Goal: Task Accomplishment & Management: Manage account settings

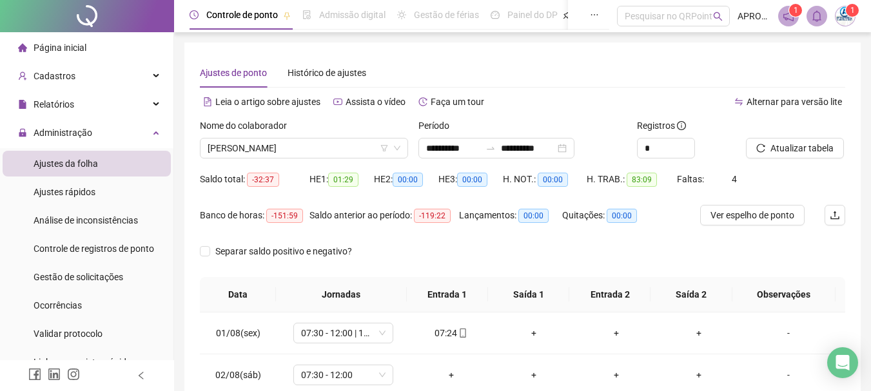
scroll to position [479, 0]
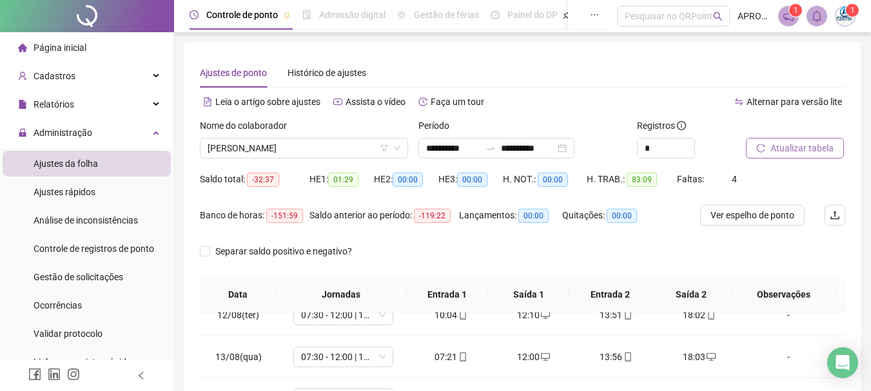
click at [793, 144] on span "Atualizar tabela" at bounding box center [801, 148] width 63 height 14
click at [797, 137] on div at bounding box center [779, 128] width 67 height 19
click at [792, 159] on div "Atualizar tabela" at bounding box center [796, 144] width 110 height 50
click at [790, 148] on span "Atualizar tabela" at bounding box center [801, 148] width 63 height 14
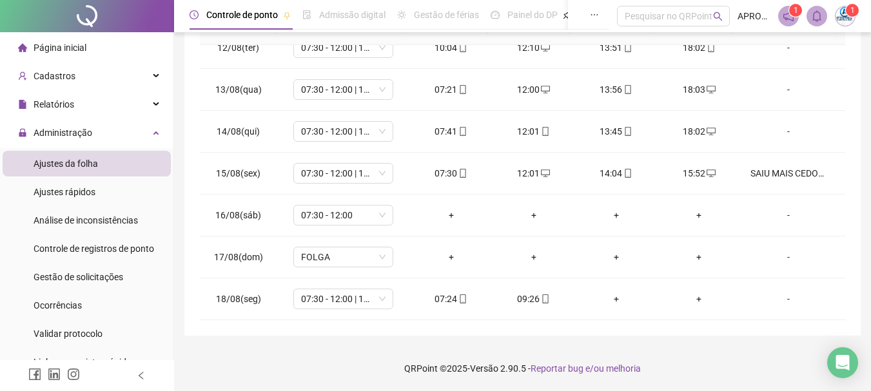
scroll to position [0, 0]
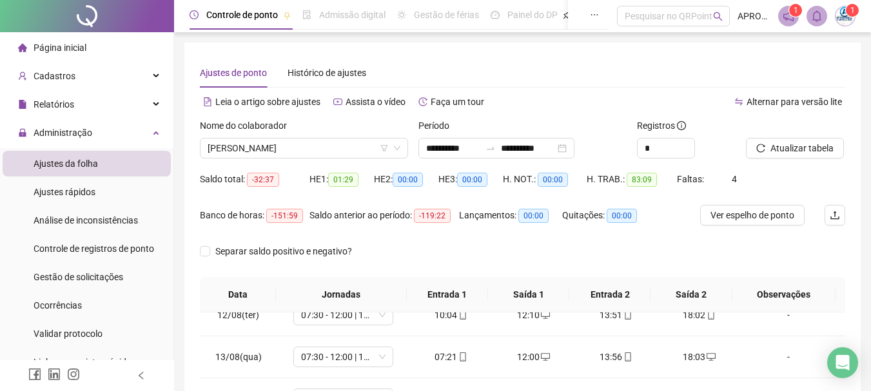
click at [809, 133] on div at bounding box center [779, 128] width 67 height 19
click at [801, 151] on span "Atualizar tabela" at bounding box center [801, 148] width 63 height 14
click at [579, 71] on div "Ajustes de ponto Histórico de ajustes" at bounding box center [522, 73] width 645 height 30
click at [797, 137] on div at bounding box center [779, 128] width 67 height 19
click at [798, 150] on span "Atualizar tabela" at bounding box center [801, 148] width 63 height 14
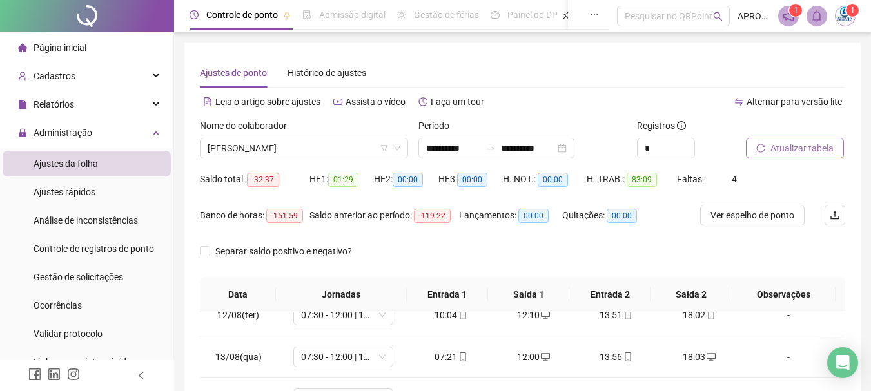
click at [798, 150] on span "Atualizar tabela" at bounding box center [801, 148] width 63 height 14
click at [781, 142] on span "Atualizar tabela" at bounding box center [801, 148] width 63 height 14
click at [795, 140] on button "Atualizar tabela" at bounding box center [795, 148] width 98 height 21
click at [318, 144] on span "[PERSON_NAME]" at bounding box center [304, 148] width 193 height 19
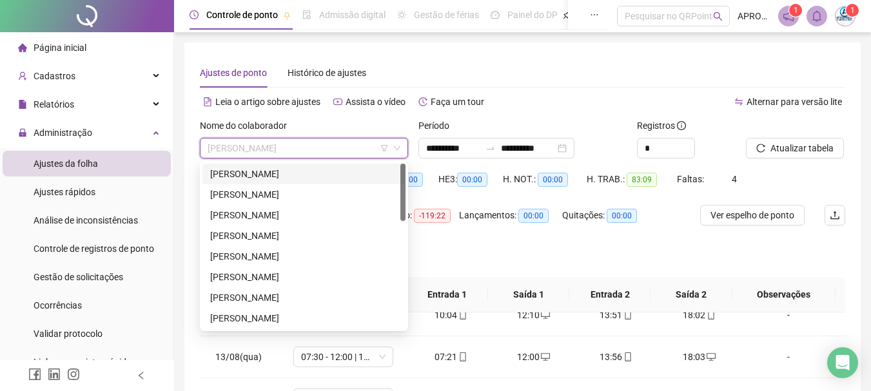
click at [347, 170] on div "[PERSON_NAME]" at bounding box center [304, 174] width 188 height 14
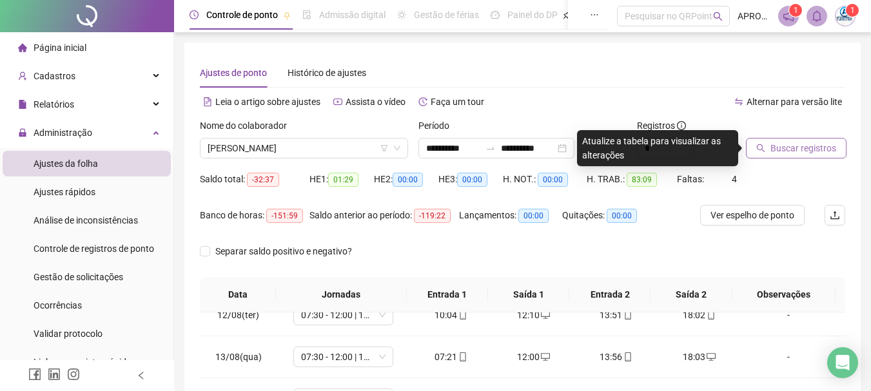
click at [806, 150] on span "Buscar registros" at bounding box center [803, 148] width 66 height 14
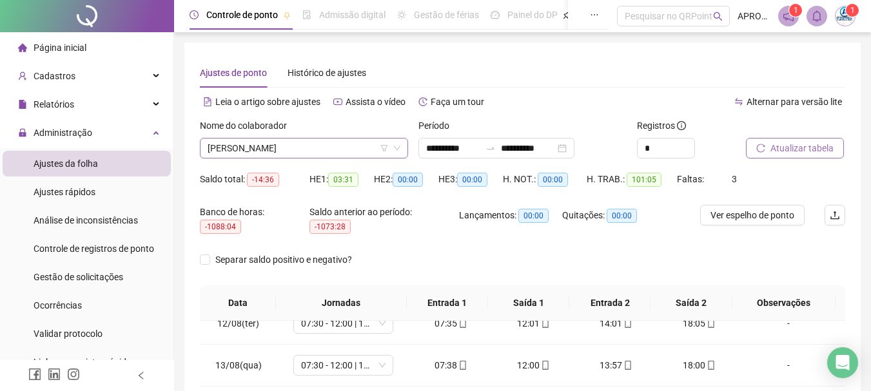
click at [295, 147] on span "[PERSON_NAME]" at bounding box center [304, 148] width 193 height 19
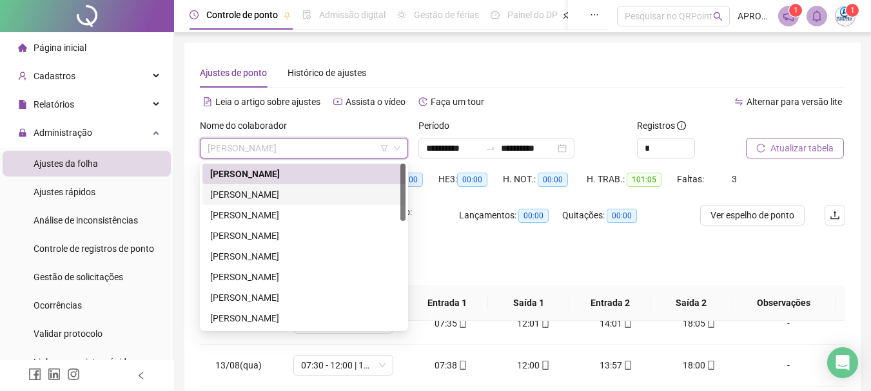
click at [293, 195] on div "[PERSON_NAME]" at bounding box center [304, 195] width 188 height 14
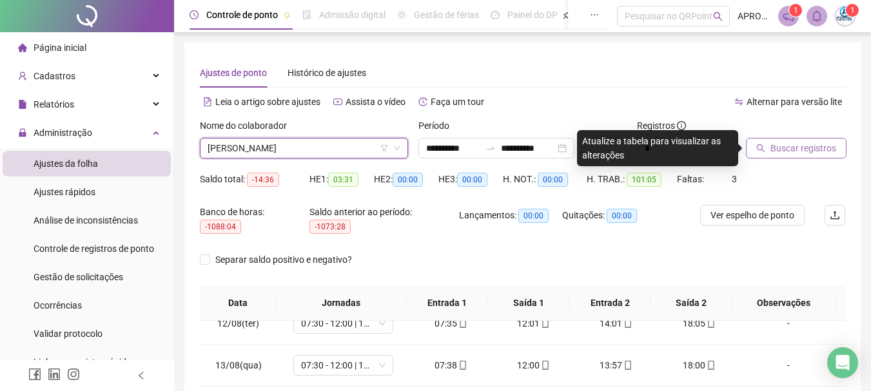
click at [768, 153] on button "Buscar registros" at bounding box center [796, 148] width 101 height 21
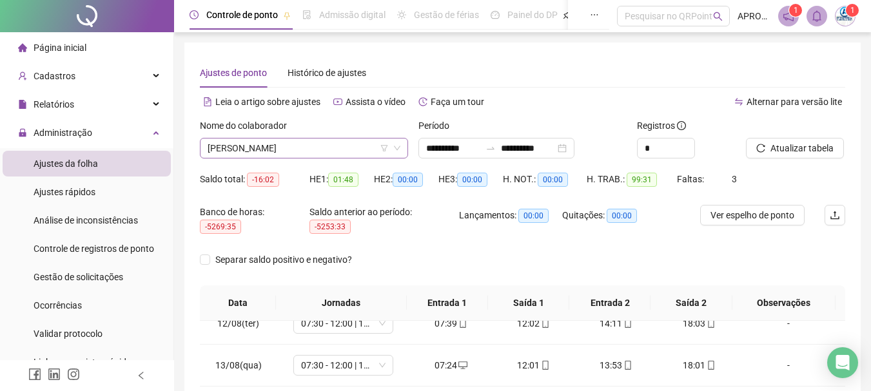
click at [304, 144] on span "[PERSON_NAME]" at bounding box center [304, 148] width 193 height 19
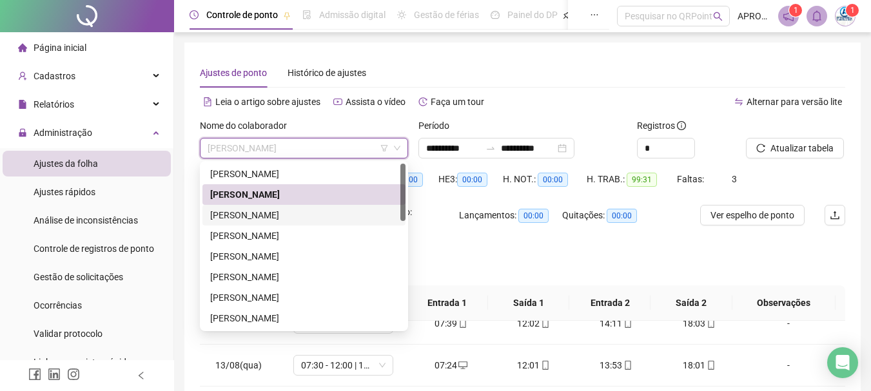
click at [309, 219] on div "[PERSON_NAME]" at bounding box center [304, 215] width 188 height 14
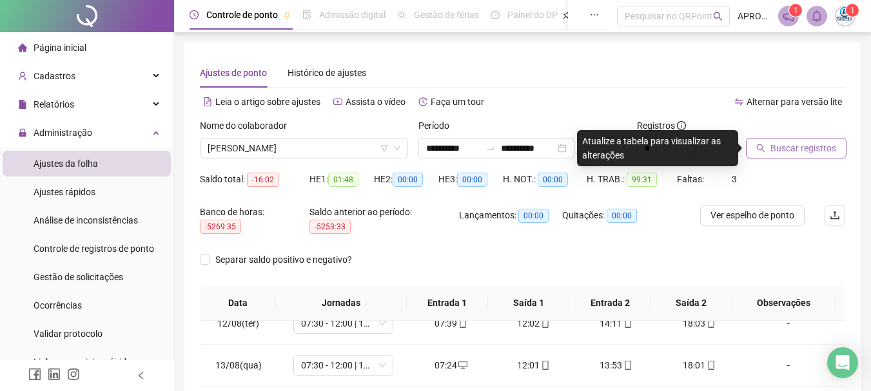
click at [778, 144] on span "Buscar registros" at bounding box center [803, 148] width 66 height 14
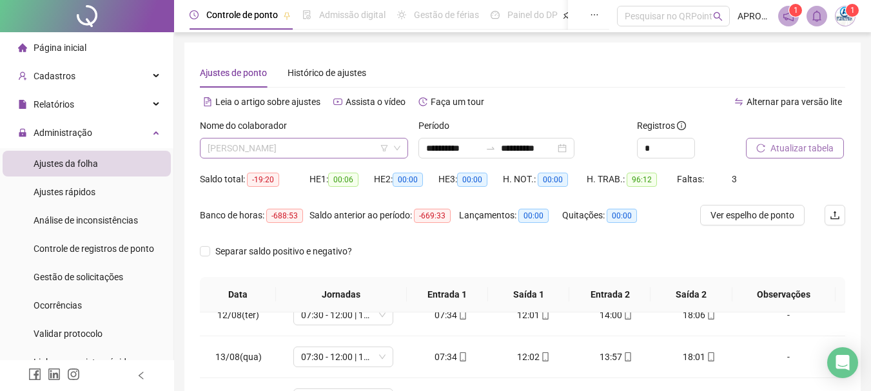
click at [314, 150] on span "[PERSON_NAME]" at bounding box center [304, 148] width 193 height 19
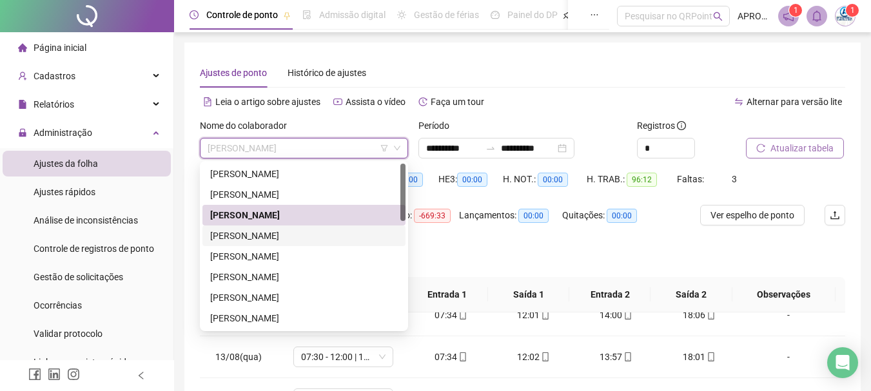
click at [318, 235] on div "[PERSON_NAME]" at bounding box center [304, 236] width 188 height 14
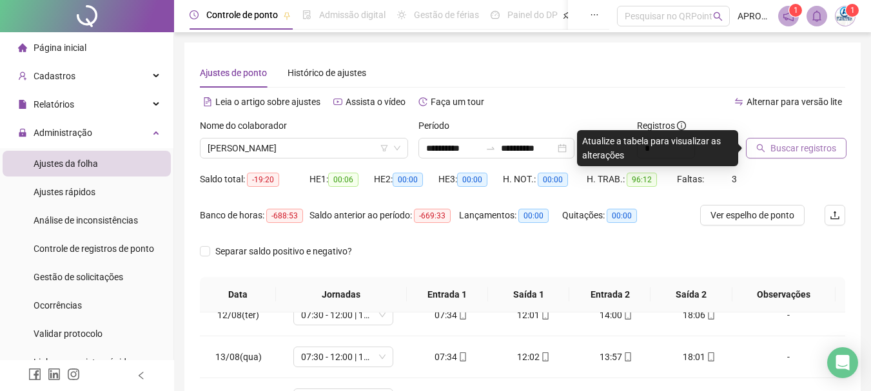
click at [781, 146] on span "Buscar registros" at bounding box center [803, 148] width 66 height 14
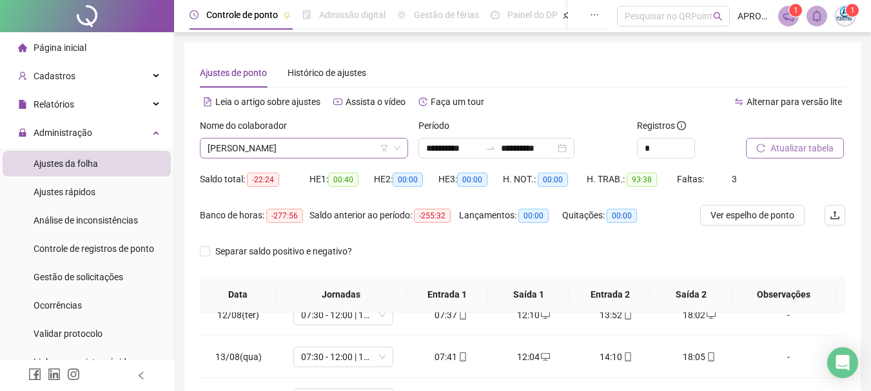
click at [293, 148] on span "[PERSON_NAME]" at bounding box center [304, 148] width 193 height 19
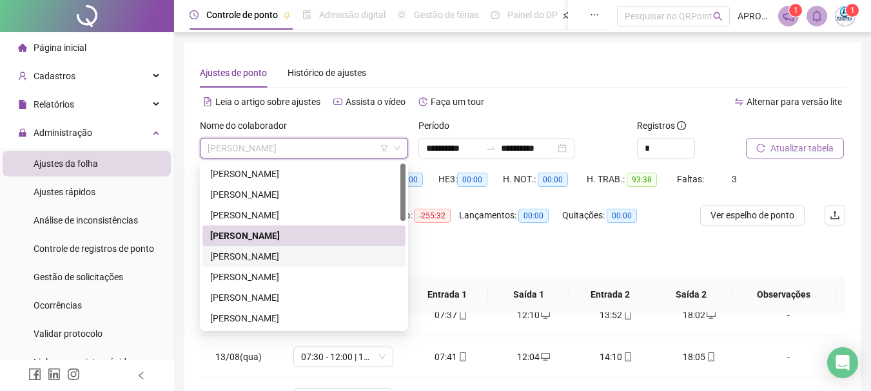
click at [339, 253] on div "[PERSON_NAME]" at bounding box center [304, 256] width 188 height 14
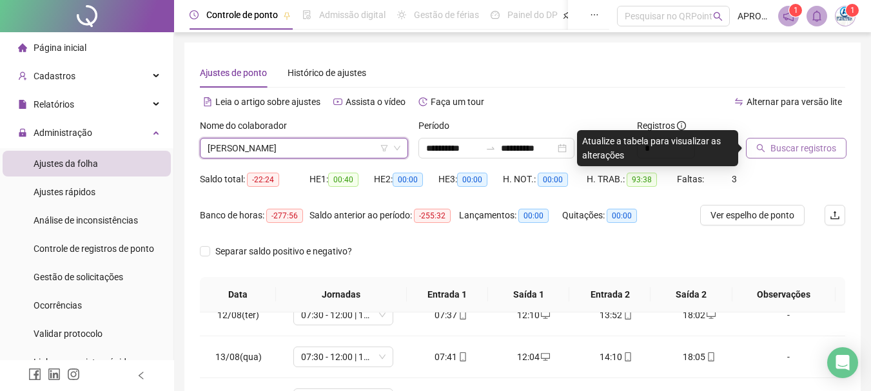
click at [763, 147] on icon "search" at bounding box center [760, 148] width 9 height 9
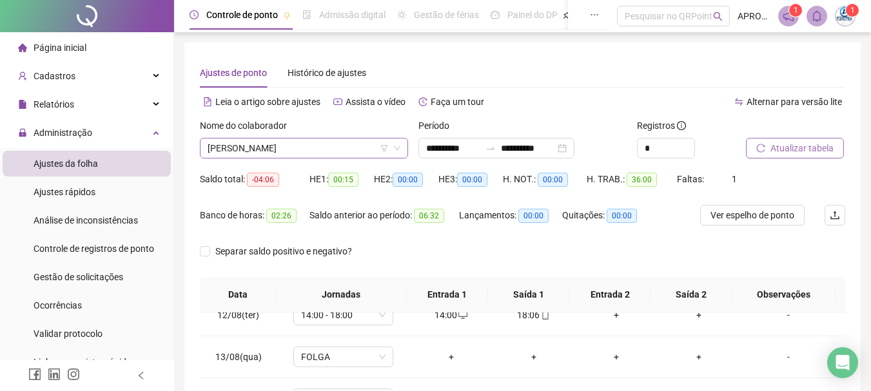
click at [280, 142] on span "[PERSON_NAME]" at bounding box center [304, 148] width 193 height 19
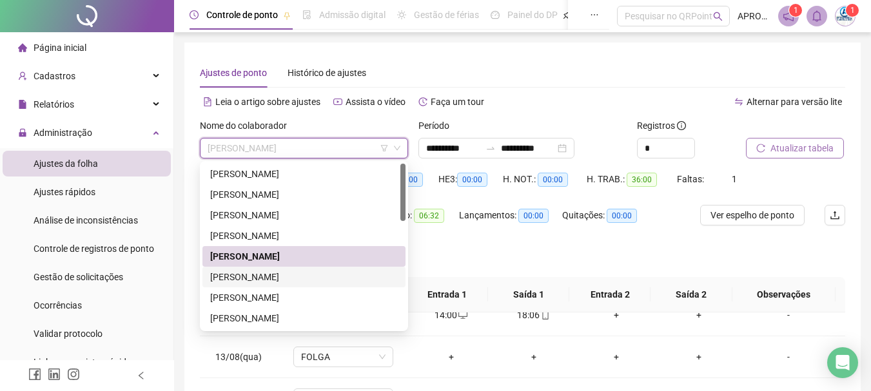
click at [303, 271] on div "[PERSON_NAME]" at bounding box center [304, 277] width 188 height 14
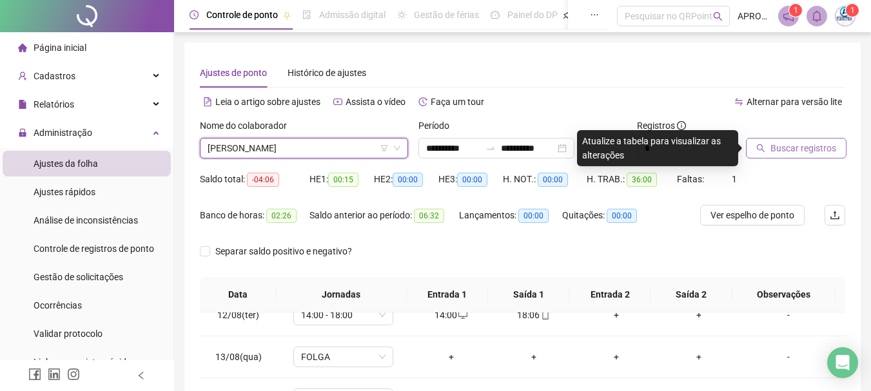
click at [755, 142] on button "Buscar registros" at bounding box center [796, 148] width 101 height 21
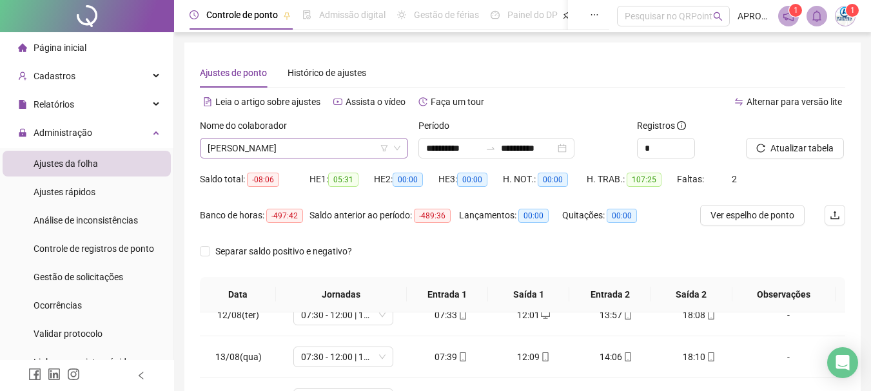
click at [302, 142] on span "[PERSON_NAME]" at bounding box center [304, 148] width 193 height 19
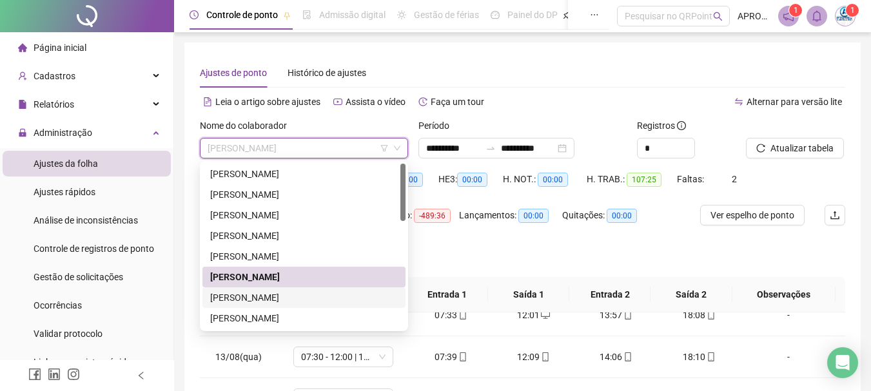
click at [310, 299] on div "[PERSON_NAME]" at bounding box center [304, 298] width 188 height 14
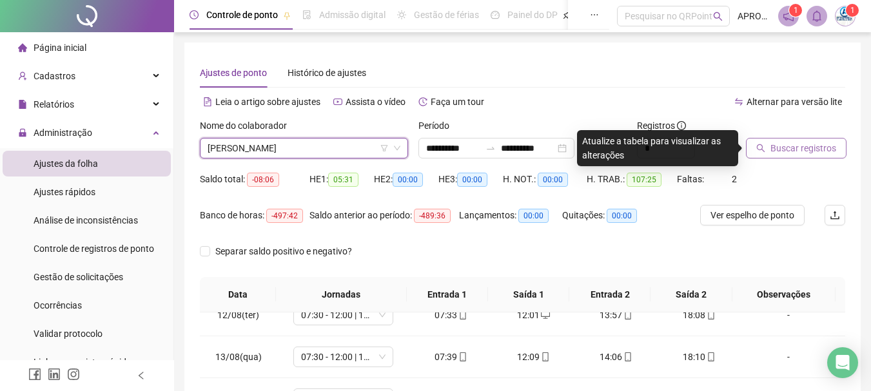
click at [795, 146] on span "Buscar registros" at bounding box center [803, 148] width 66 height 14
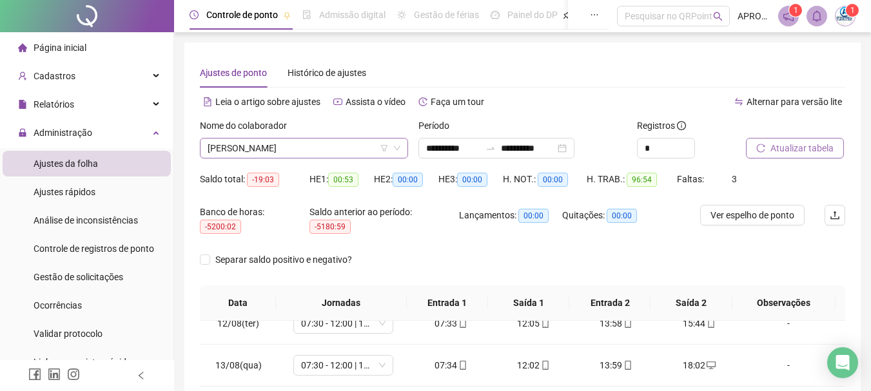
click at [268, 149] on span "[PERSON_NAME]" at bounding box center [304, 148] width 193 height 19
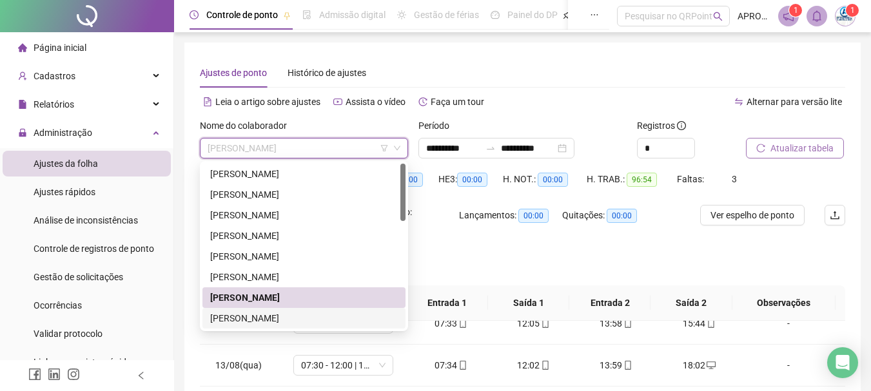
click at [329, 322] on div "[PERSON_NAME]" at bounding box center [304, 318] width 188 height 14
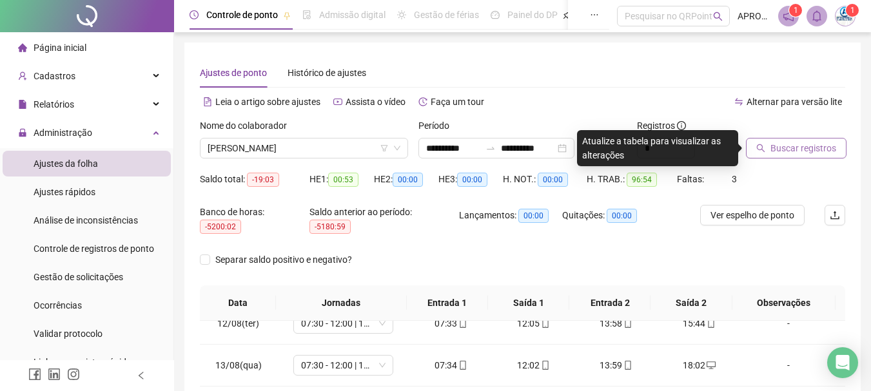
click at [775, 141] on button "Buscar registros" at bounding box center [796, 148] width 101 height 21
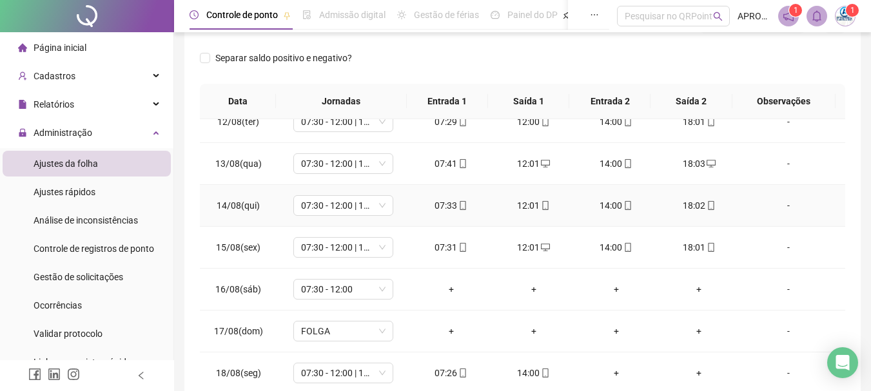
scroll to position [268, 0]
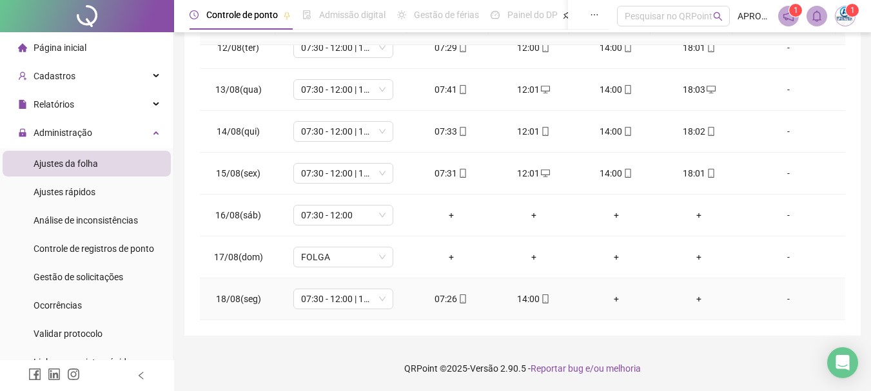
click at [608, 300] on div "+" at bounding box center [616, 299] width 62 height 14
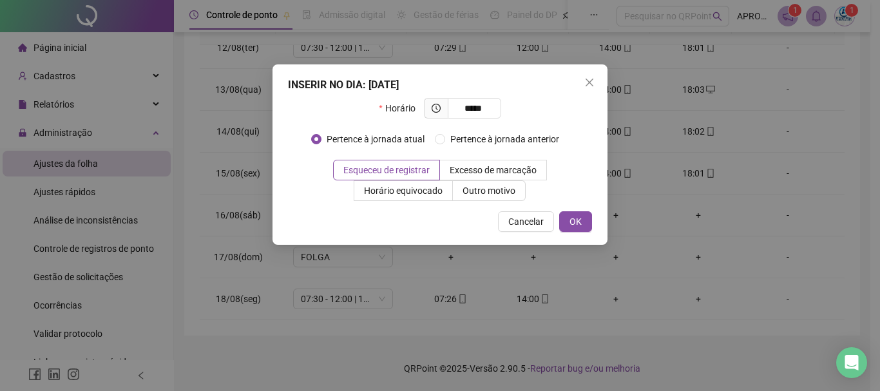
type input "*****"
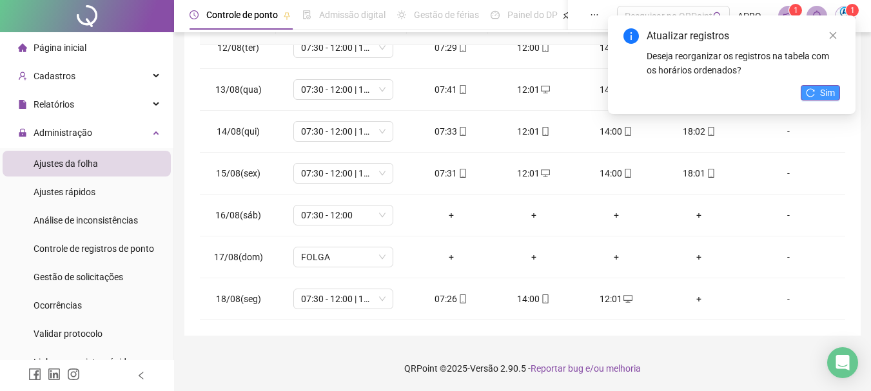
click at [826, 90] on span "Sim" at bounding box center [827, 93] width 15 height 14
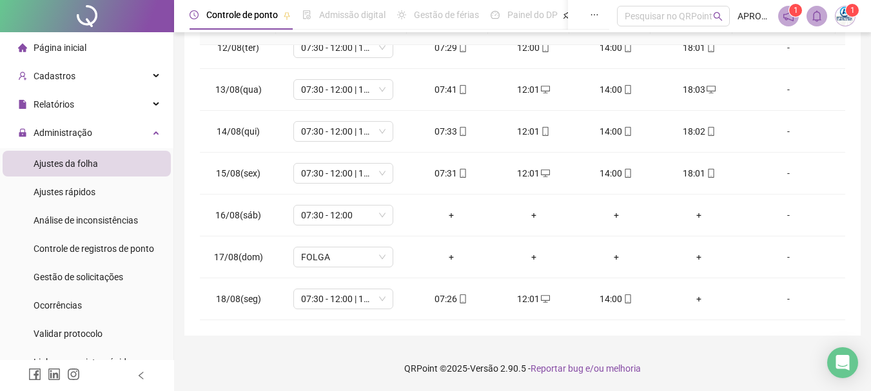
scroll to position [0, 0]
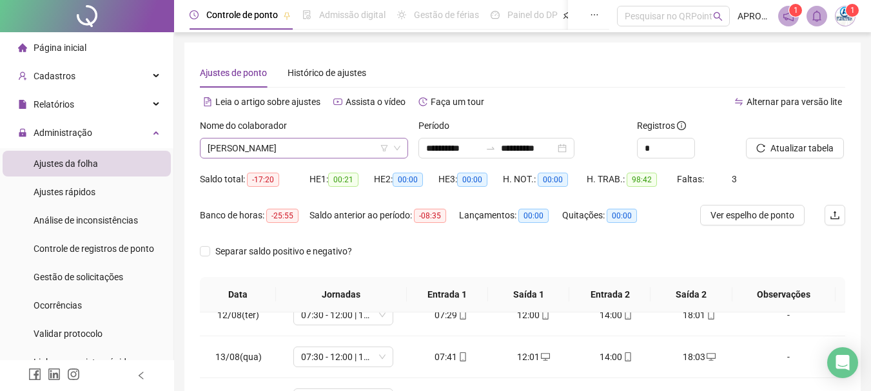
click at [313, 142] on span "[PERSON_NAME]" at bounding box center [304, 148] width 193 height 19
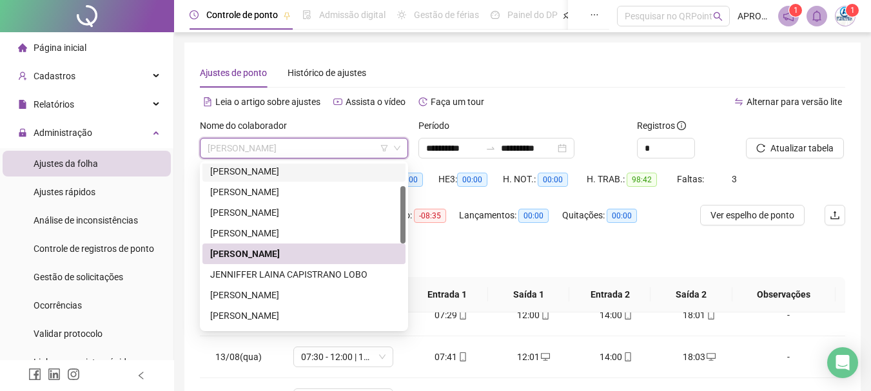
scroll to position [129, 0]
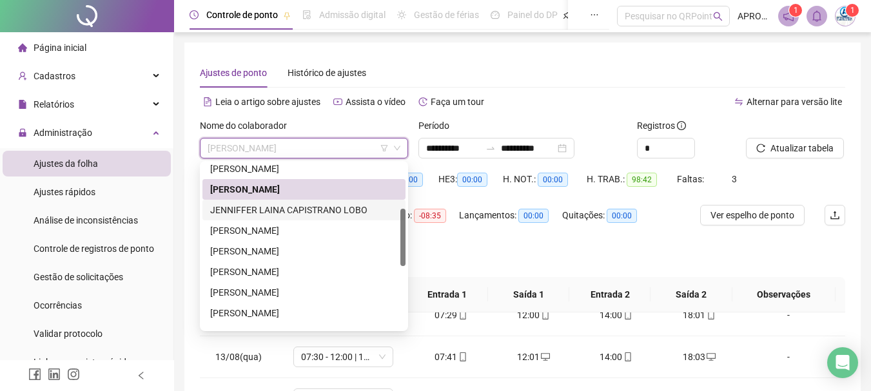
click at [363, 210] on div "JENNIFFER LAINA CAPISTRANO LOBO" at bounding box center [304, 210] width 188 height 14
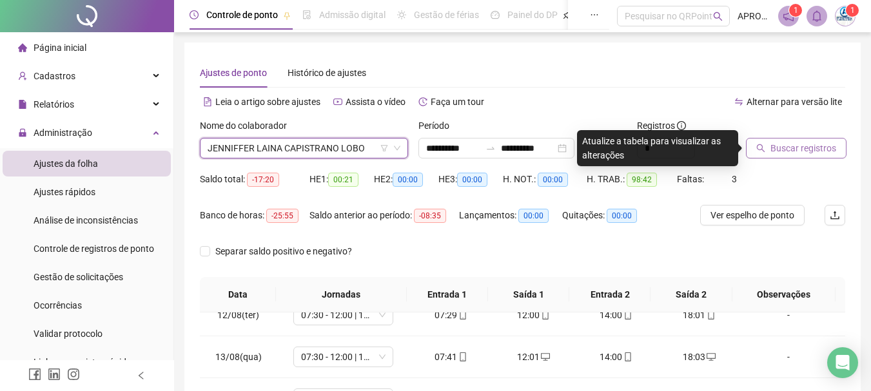
click at [824, 144] on span "Buscar registros" at bounding box center [803, 148] width 66 height 14
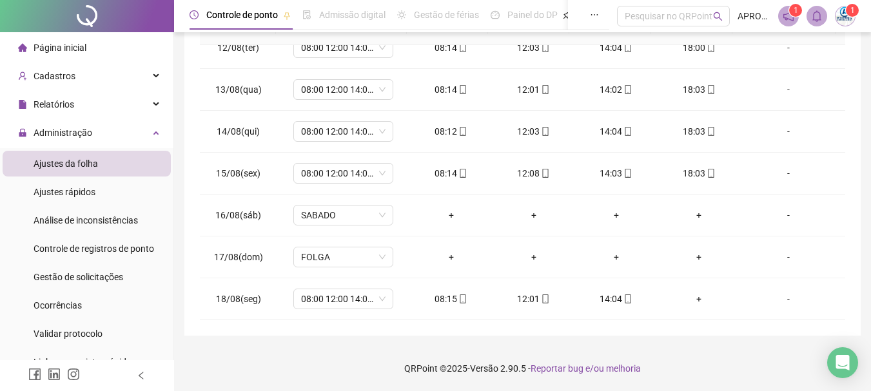
scroll to position [0, 0]
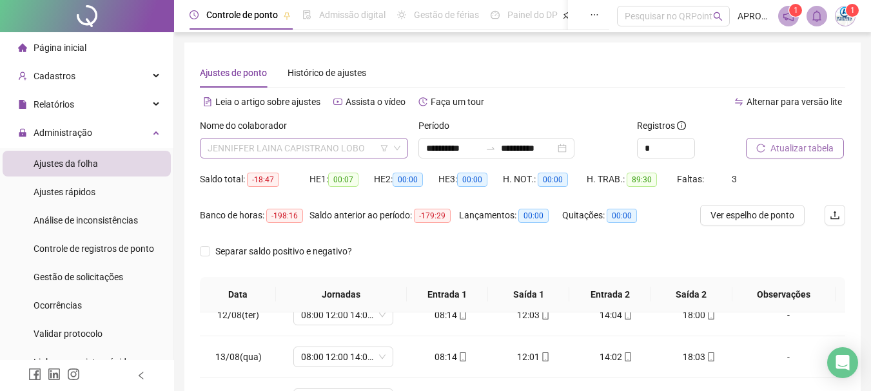
click at [307, 144] on span "JENNIFFER LAINA CAPISTRANO LOBO" at bounding box center [304, 148] width 193 height 19
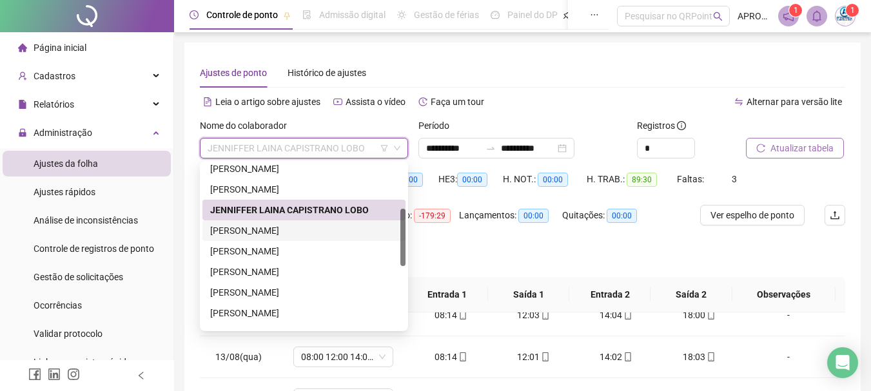
click at [315, 231] on div "[PERSON_NAME]" at bounding box center [304, 231] width 188 height 14
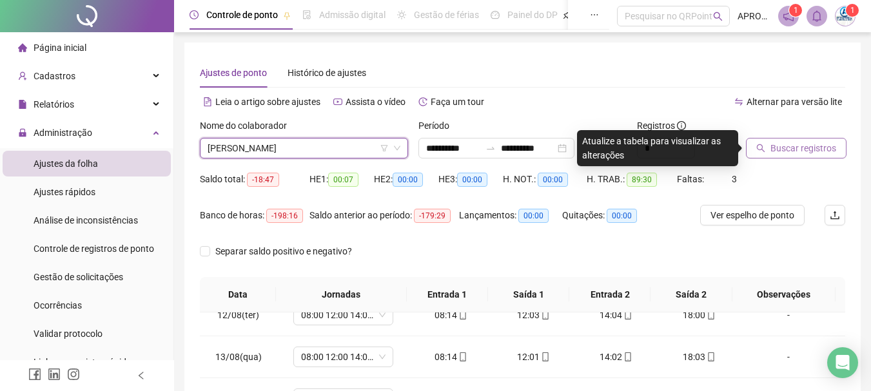
click at [772, 146] on span "Buscar registros" at bounding box center [803, 148] width 66 height 14
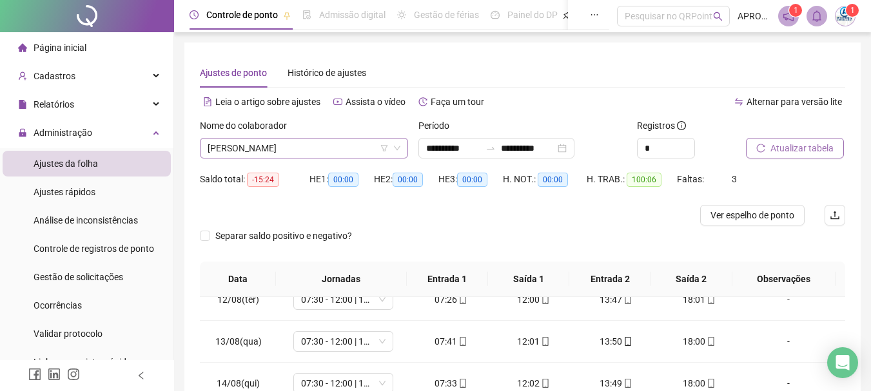
click at [351, 148] on span "[PERSON_NAME]" at bounding box center [304, 148] width 193 height 19
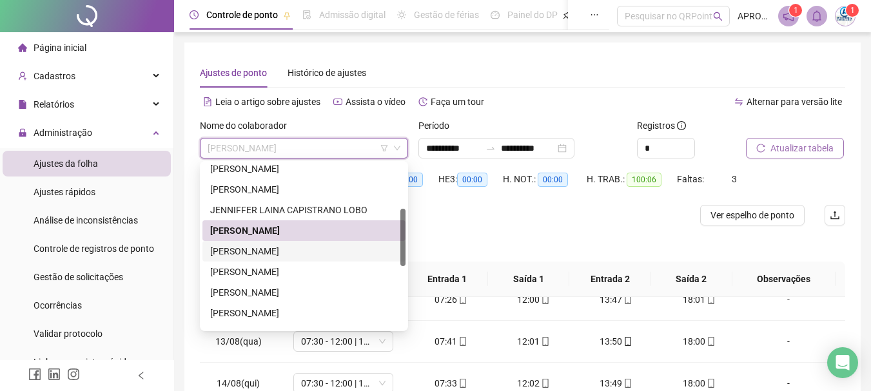
click at [298, 254] on div "[PERSON_NAME]" at bounding box center [304, 251] width 188 height 14
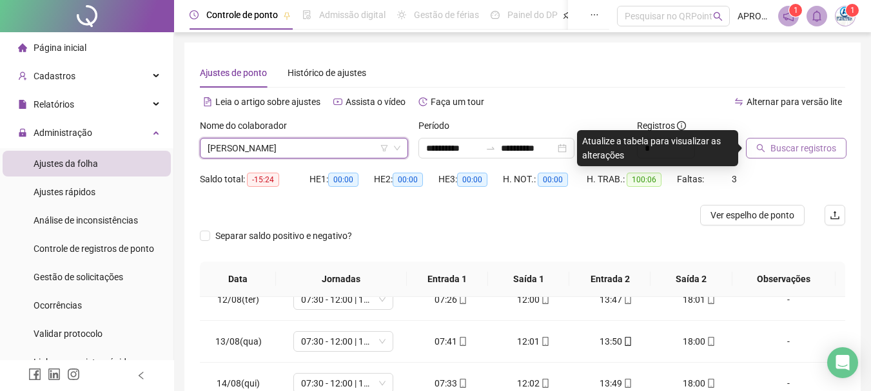
click at [775, 139] on button "Buscar registros" at bounding box center [796, 148] width 101 height 21
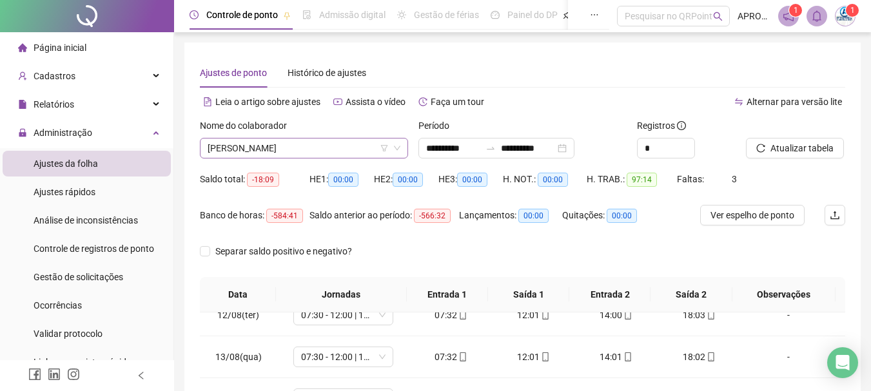
click at [330, 151] on span "[PERSON_NAME]" at bounding box center [304, 148] width 193 height 19
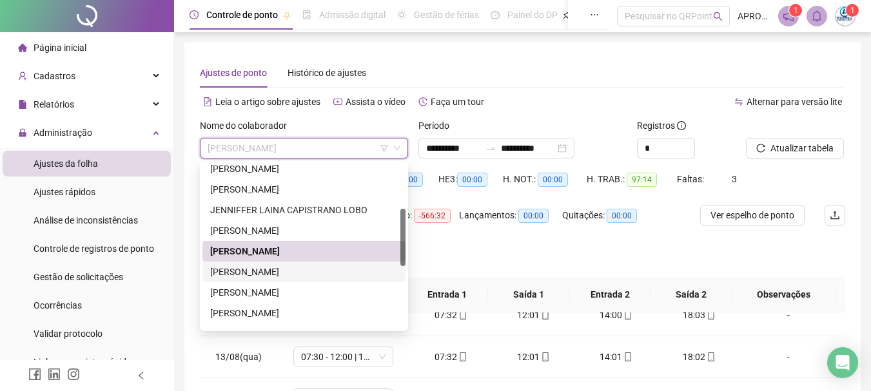
click at [345, 273] on div "[PERSON_NAME]" at bounding box center [304, 272] width 188 height 14
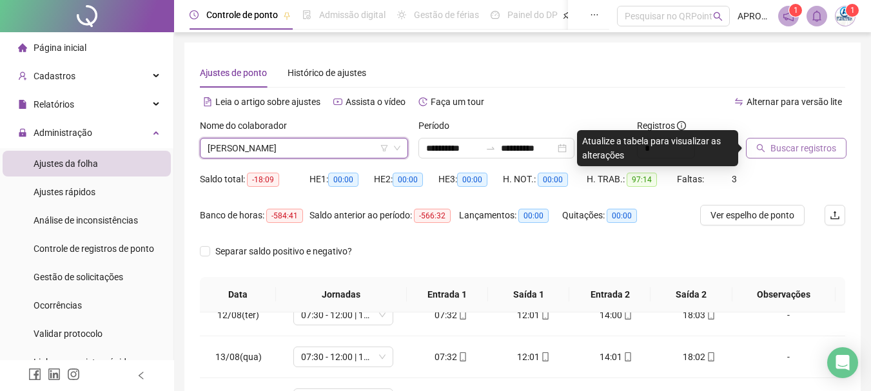
click at [797, 141] on span "Buscar registros" at bounding box center [803, 148] width 66 height 14
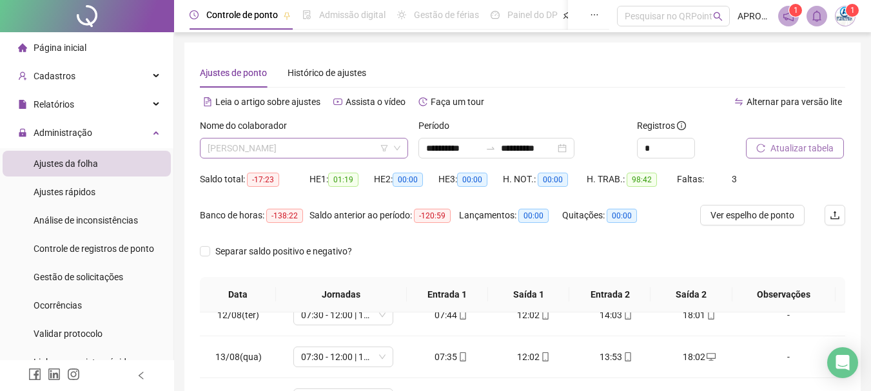
click at [269, 146] on span "[PERSON_NAME]" at bounding box center [304, 148] width 193 height 19
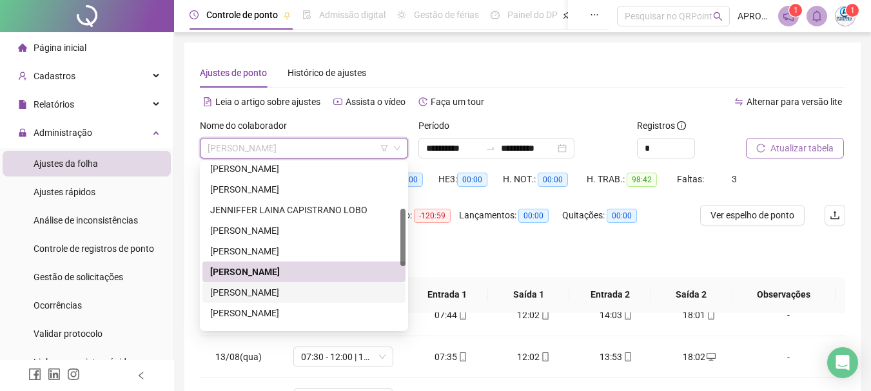
click at [316, 295] on div "[PERSON_NAME]" at bounding box center [304, 293] width 188 height 14
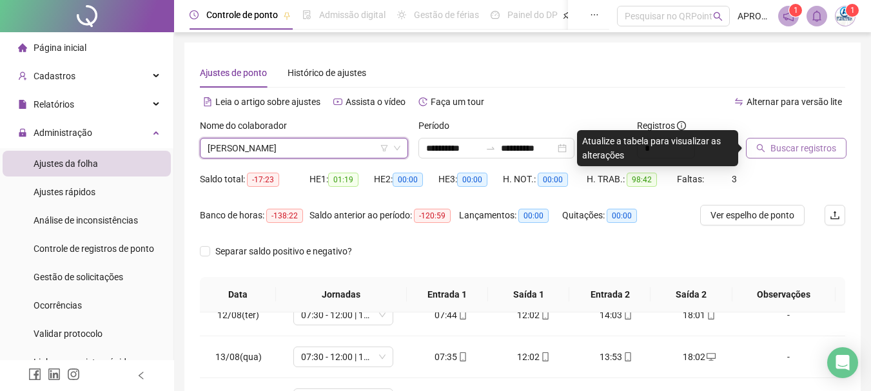
click at [795, 147] on span "Buscar registros" at bounding box center [803, 148] width 66 height 14
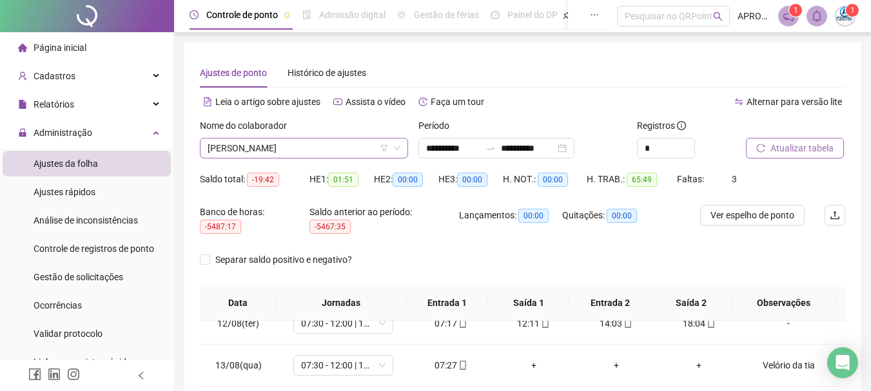
click at [266, 139] on span "[PERSON_NAME]" at bounding box center [304, 148] width 193 height 19
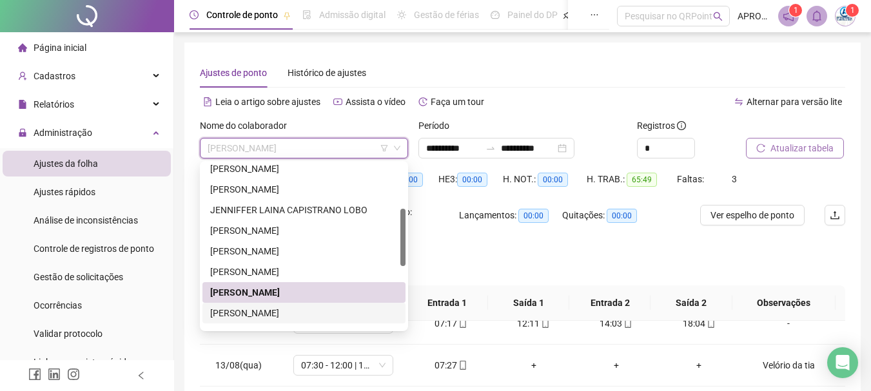
click at [333, 316] on div "[PERSON_NAME]" at bounding box center [304, 313] width 188 height 14
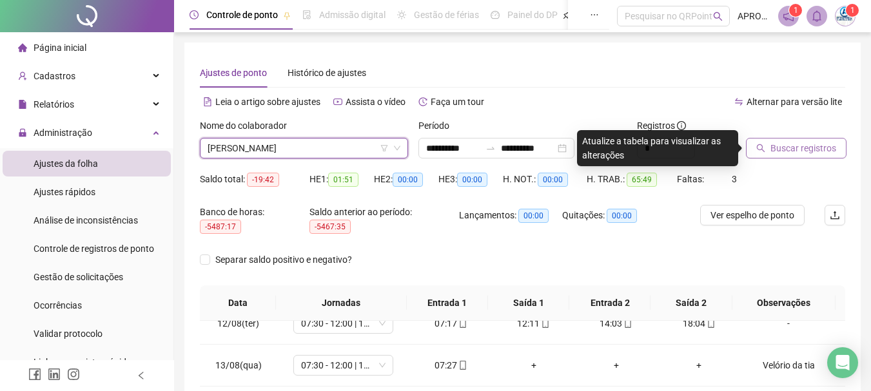
click at [786, 153] on span "Buscar registros" at bounding box center [803, 148] width 66 height 14
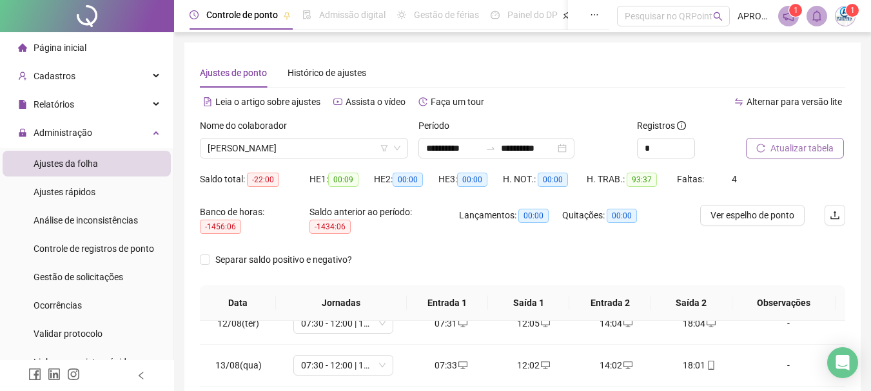
scroll to position [275, 0]
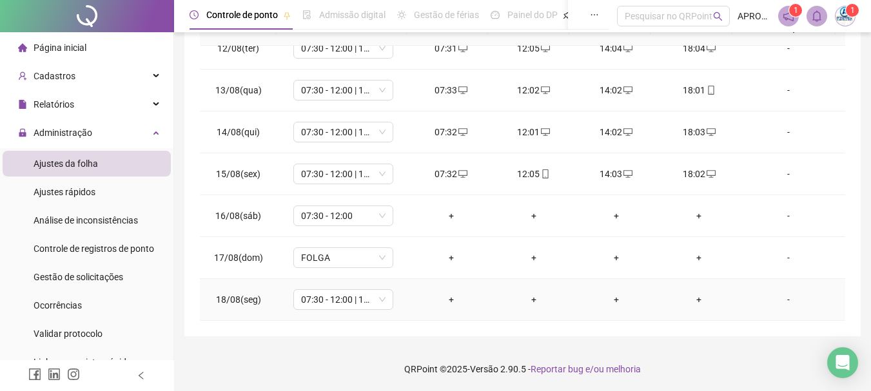
click at [445, 297] on div "+" at bounding box center [451, 300] width 62 height 14
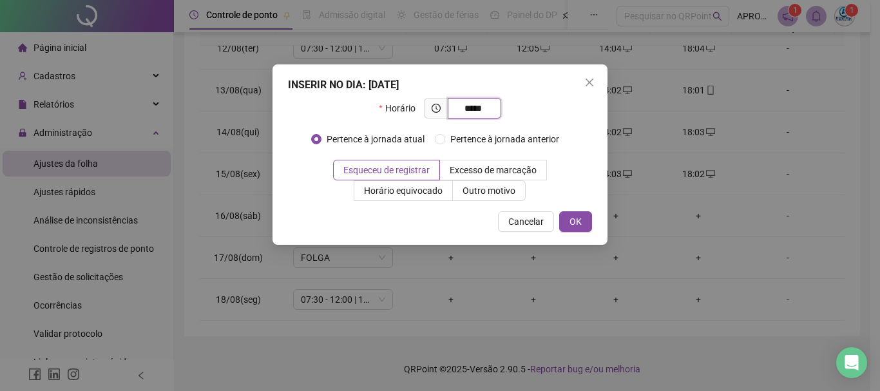
type input "*****"
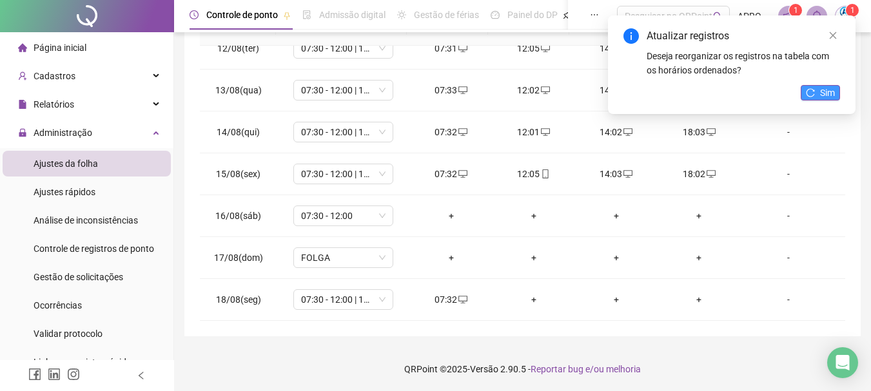
click at [829, 97] on span "Sim" at bounding box center [827, 93] width 15 height 14
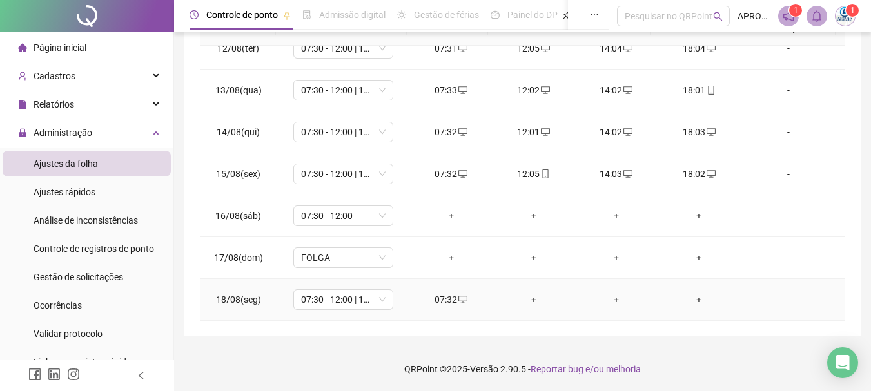
click at [527, 299] on div "+" at bounding box center [534, 300] width 62 height 14
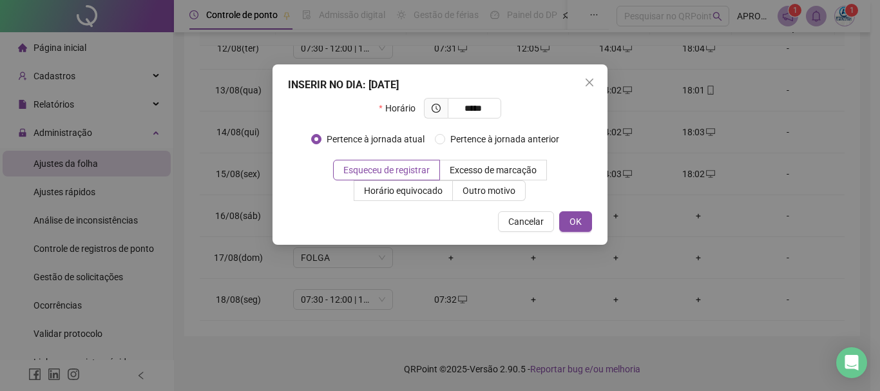
type input "*****"
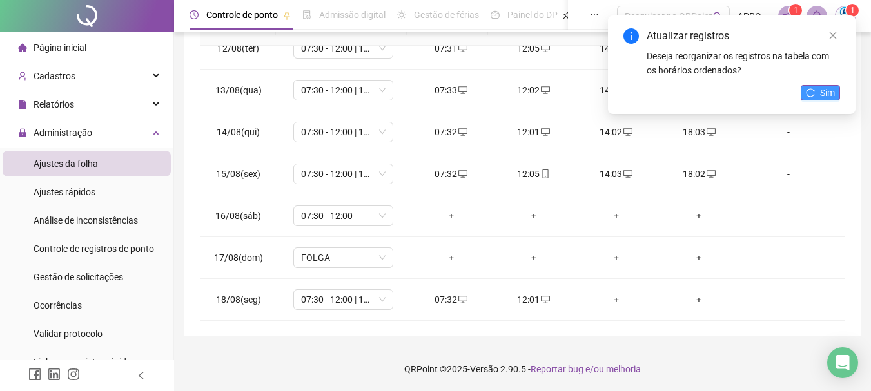
click at [829, 87] on span "Sim" at bounding box center [827, 93] width 15 height 14
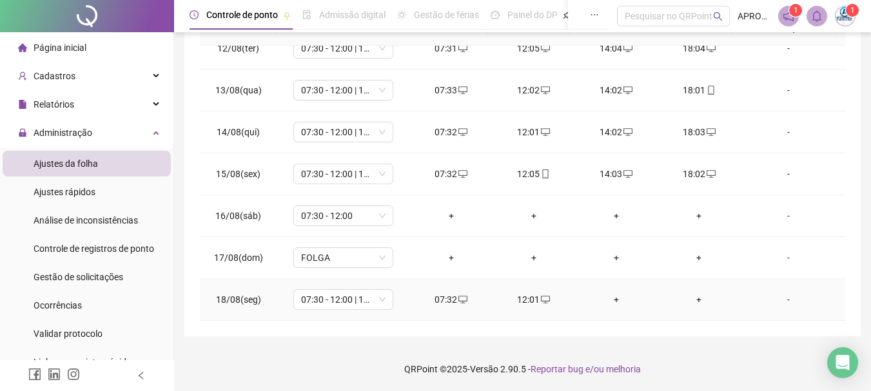
click at [609, 301] on div "+" at bounding box center [616, 300] width 62 height 14
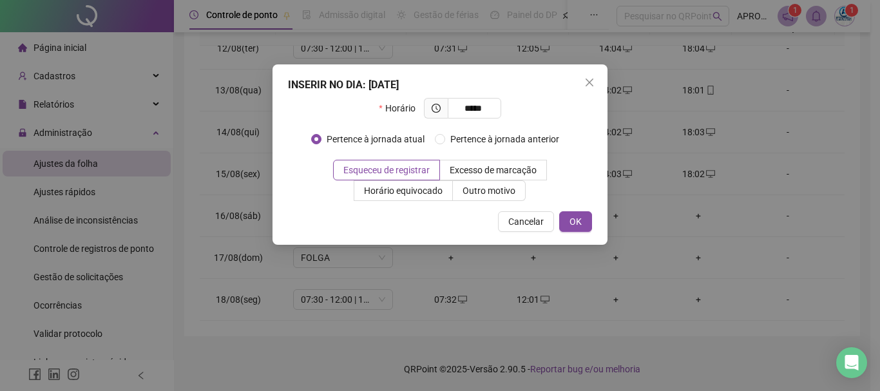
type input "*****"
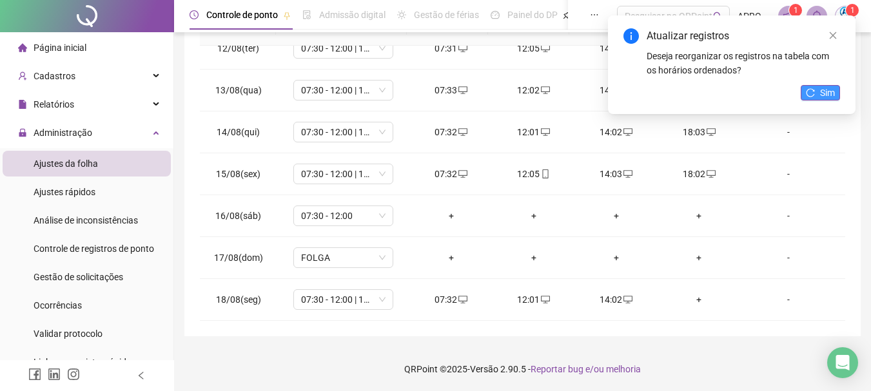
click at [824, 90] on span "Sim" at bounding box center [827, 93] width 15 height 14
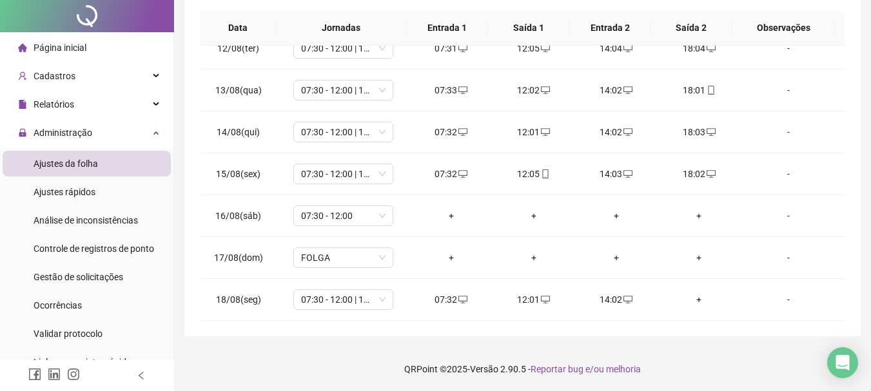
scroll to position [0, 0]
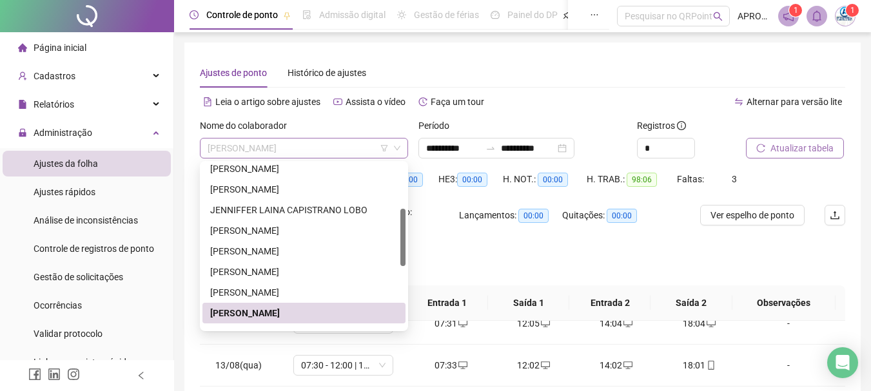
click at [297, 153] on span "[PERSON_NAME]" at bounding box center [304, 148] width 193 height 19
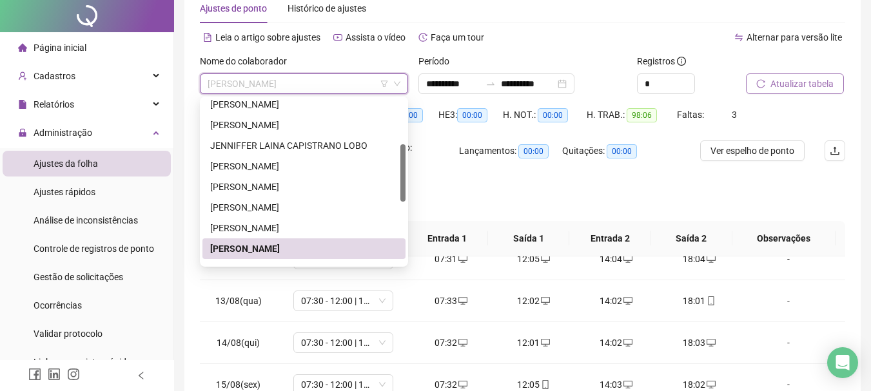
scroll to position [193, 0]
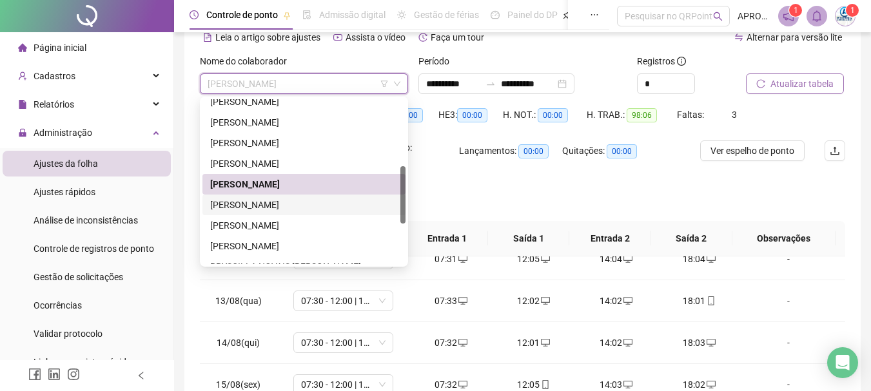
click at [350, 204] on div "[PERSON_NAME]" at bounding box center [304, 205] width 188 height 14
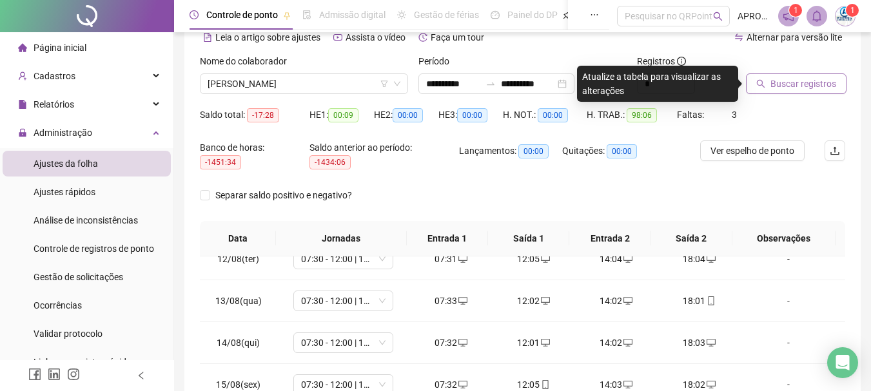
click at [818, 81] on span "Buscar registros" at bounding box center [803, 84] width 66 height 14
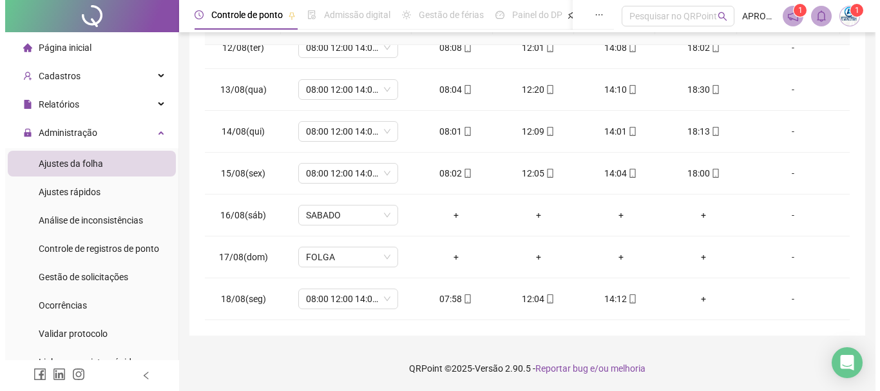
scroll to position [0, 0]
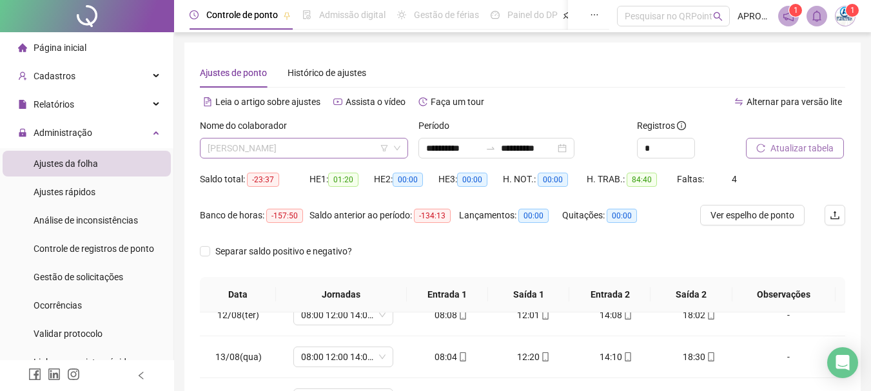
click at [267, 144] on span "[PERSON_NAME]" at bounding box center [304, 148] width 193 height 19
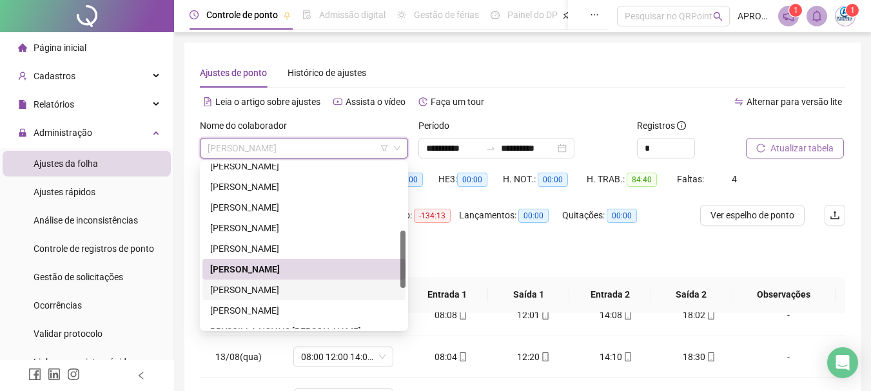
click at [295, 289] on div "[PERSON_NAME]" at bounding box center [304, 290] width 188 height 14
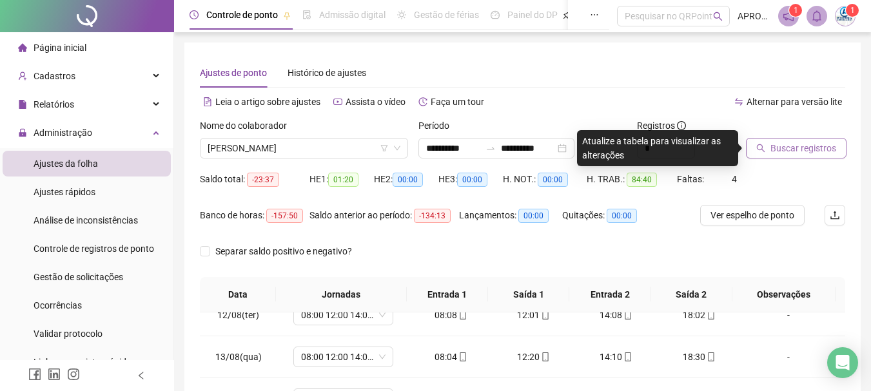
click at [770, 152] on span "Buscar registros" at bounding box center [803, 148] width 66 height 14
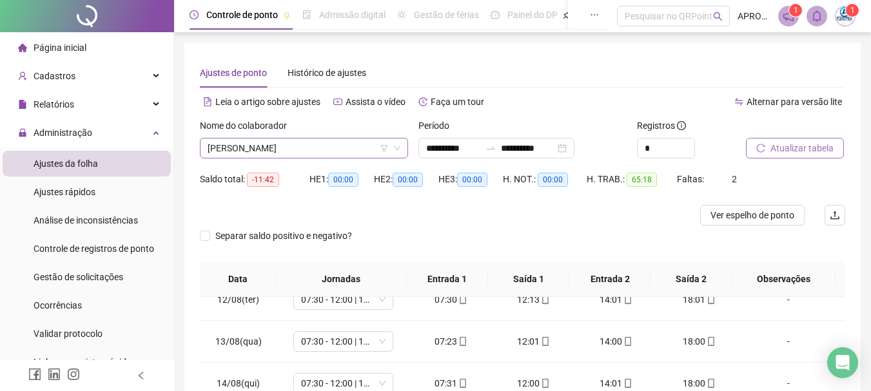
click at [324, 156] on span "[PERSON_NAME]" at bounding box center [304, 148] width 193 height 19
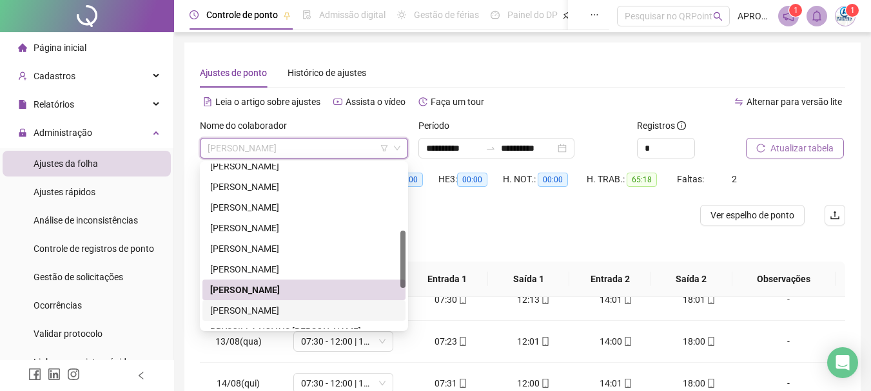
click at [284, 311] on div "[PERSON_NAME]" at bounding box center [304, 311] width 188 height 14
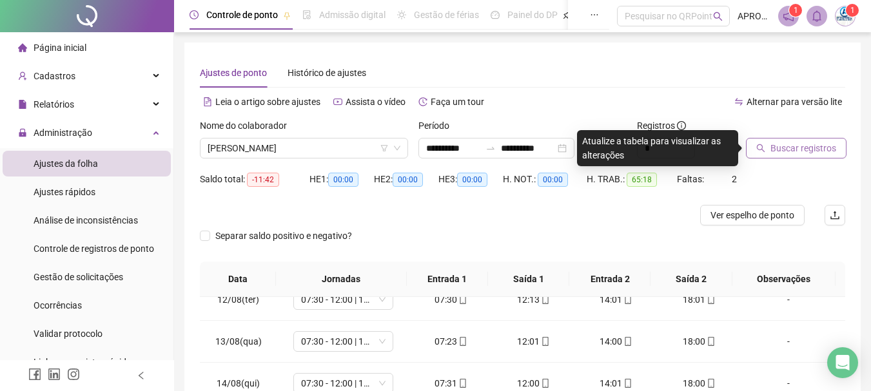
click at [796, 148] on span "Buscar registros" at bounding box center [803, 148] width 66 height 14
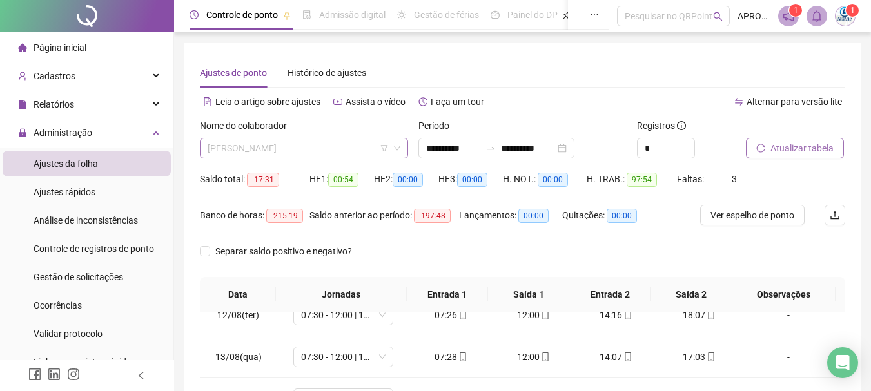
click at [338, 146] on span "[PERSON_NAME]" at bounding box center [304, 148] width 193 height 19
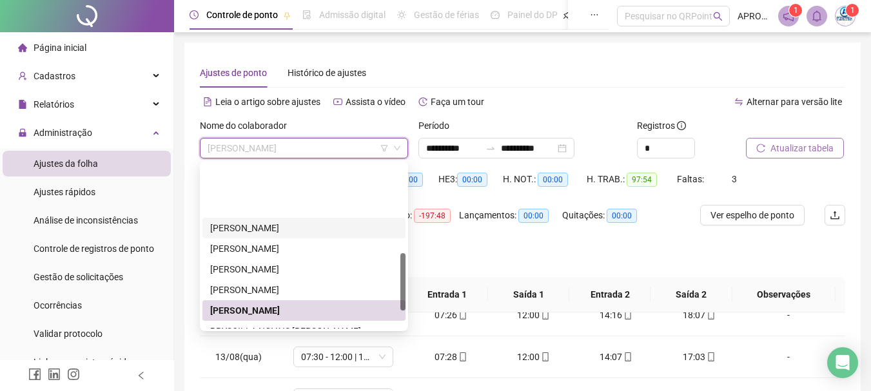
scroll to position [309, 0]
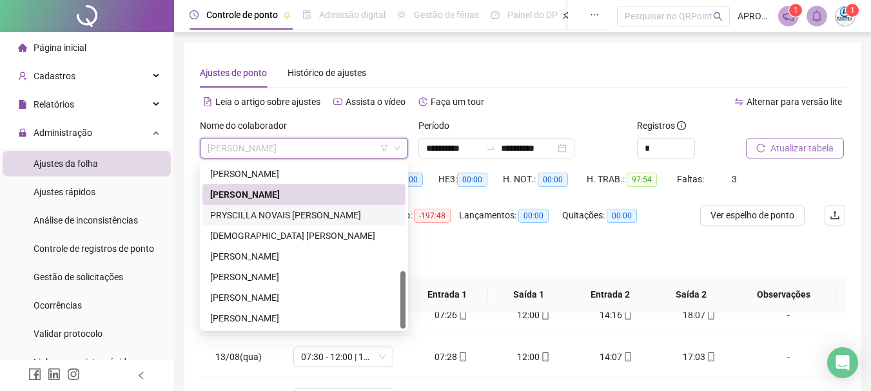
click at [364, 211] on div "PRYSCILLA NOVAIS [PERSON_NAME]" at bounding box center [304, 215] width 188 height 14
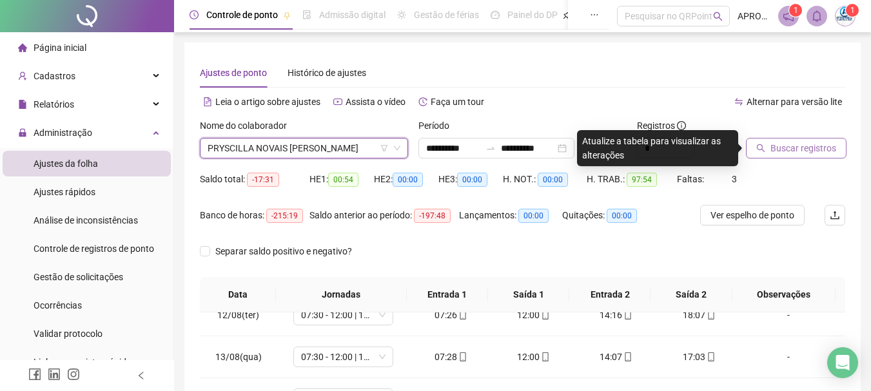
click at [808, 142] on span "Buscar registros" at bounding box center [803, 148] width 66 height 14
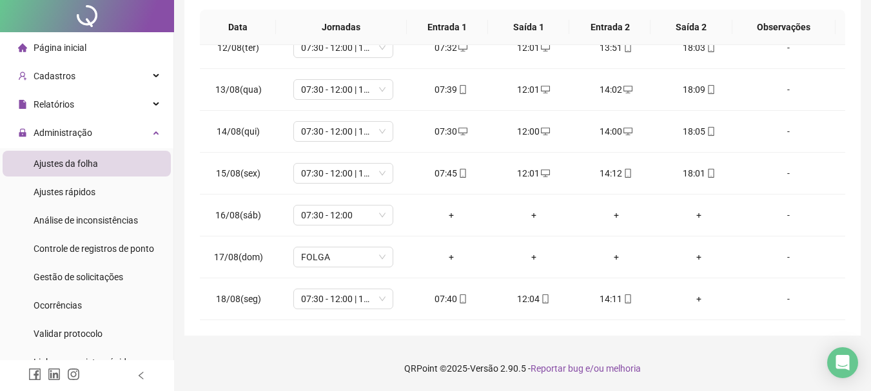
scroll to position [0, 0]
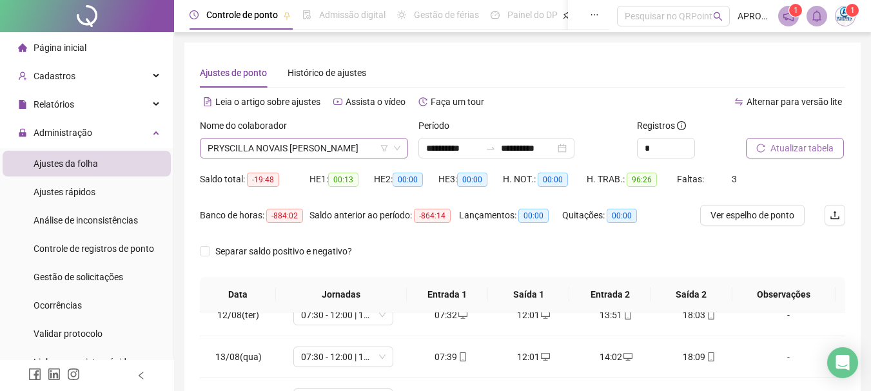
click at [297, 146] on span "PRYSCILLA NOVAIS [PERSON_NAME]" at bounding box center [304, 148] width 193 height 19
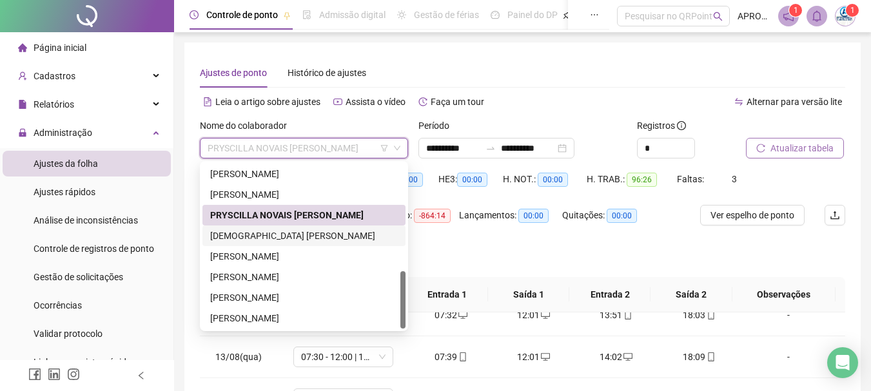
click at [371, 232] on div "[DEMOGRAPHIC_DATA] [PERSON_NAME]" at bounding box center [304, 236] width 188 height 14
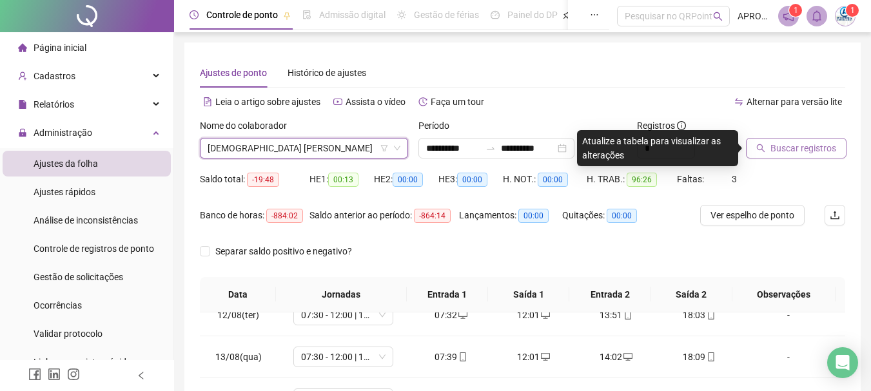
click at [790, 151] on span "Buscar registros" at bounding box center [803, 148] width 66 height 14
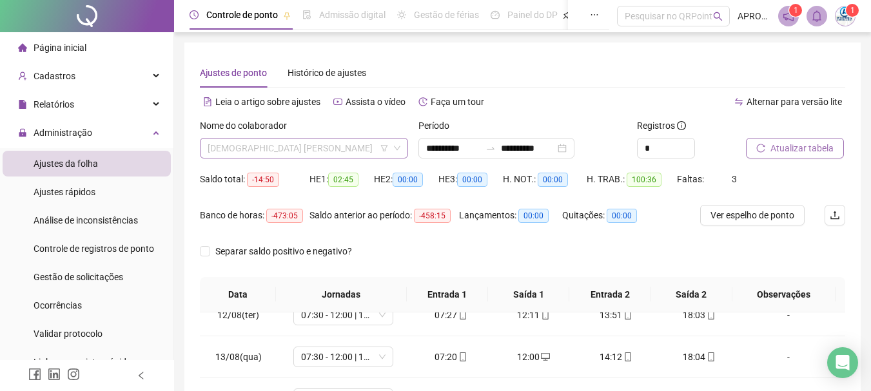
click at [333, 155] on span "[DEMOGRAPHIC_DATA] [PERSON_NAME]" at bounding box center [304, 148] width 193 height 19
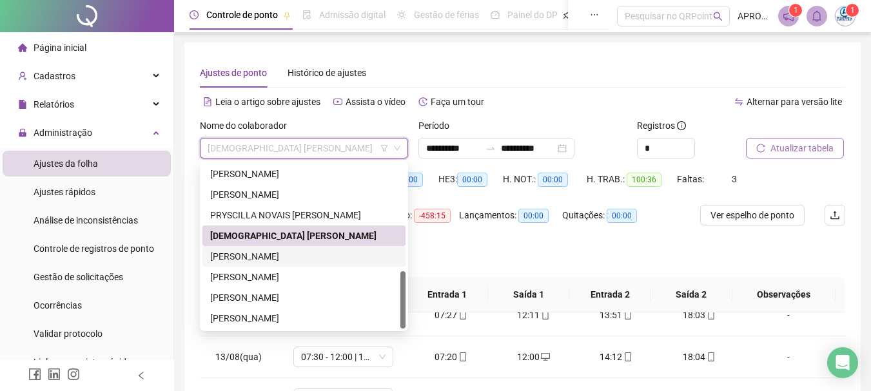
click at [327, 254] on div "[PERSON_NAME]" at bounding box center [304, 256] width 188 height 14
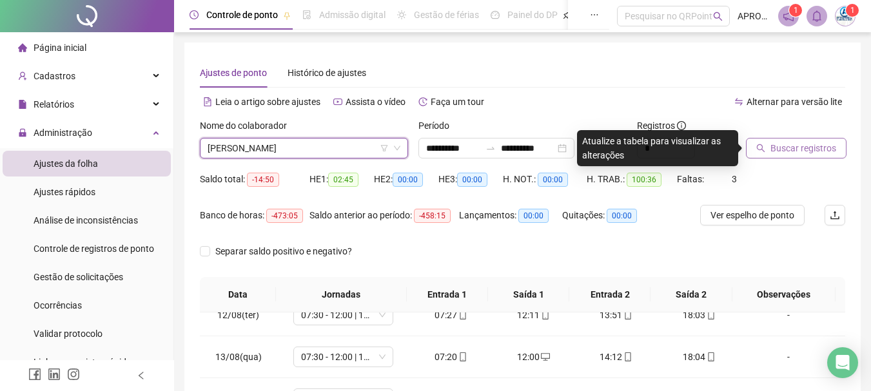
click at [791, 149] on span "Buscar registros" at bounding box center [803, 148] width 66 height 14
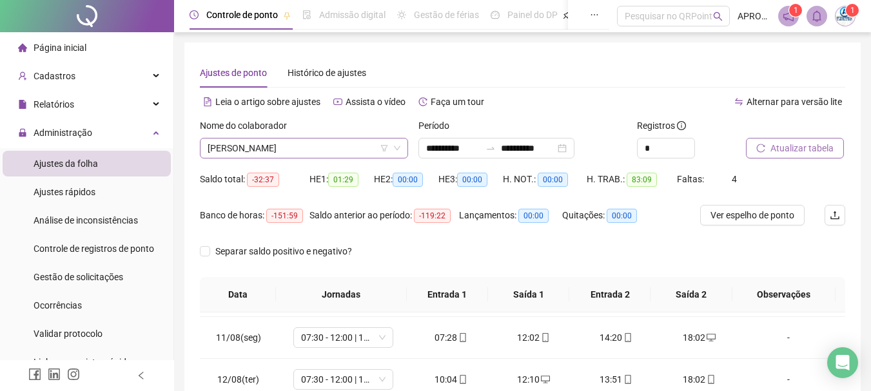
click at [255, 139] on span "[PERSON_NAME]" at bounding box center [304, 148] width 193 height 19
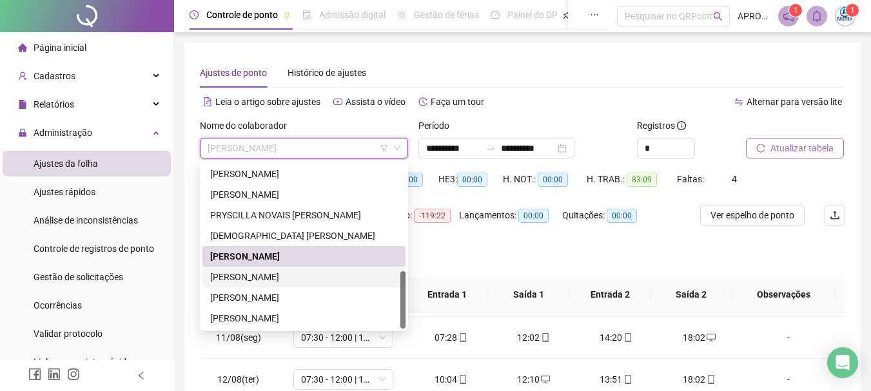
click at [324, 277] on div "[PERSON_NAME]" at bounding box center [304, 277] width 188 height 14
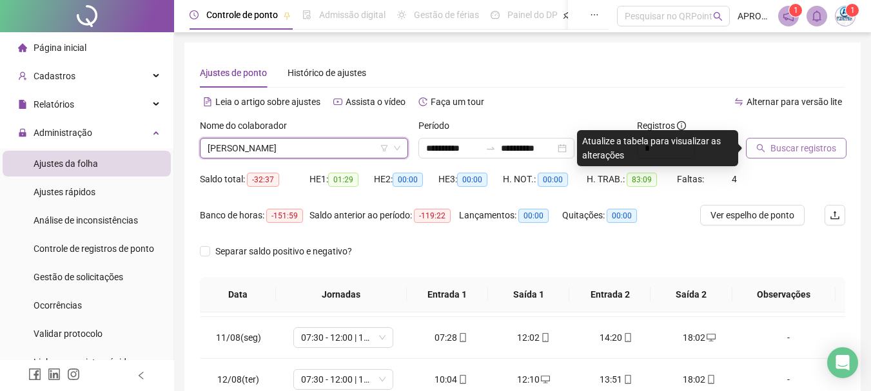
click at [812, 147] on span "Buscar registros" at bounding box center [803, 148] width 66 height 14
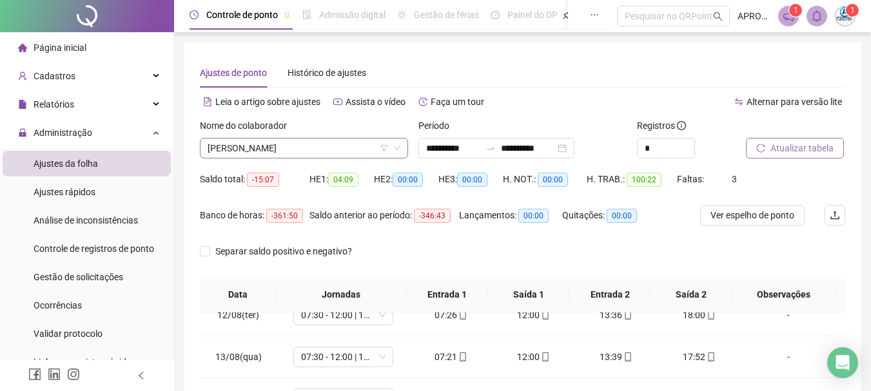
click at [362, 142] on span "[PERSON_NAME]" at bounding box center [304, 148] width 193 height 19
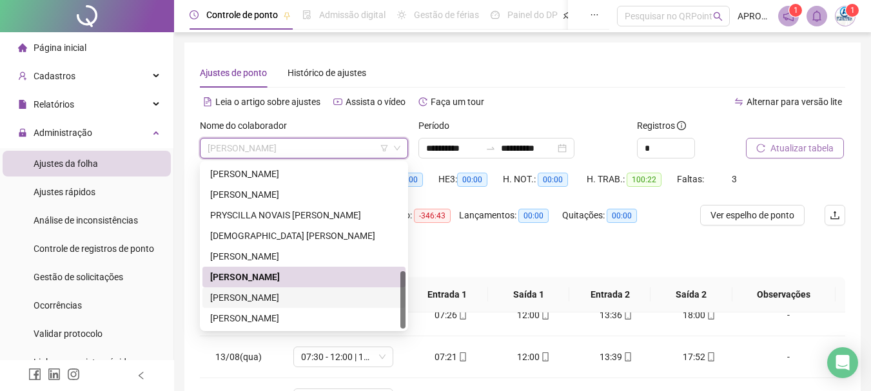
click at [310, 302] on div "[PERSON_NAME]" at bounding box center [304, 298] width 188 height 14
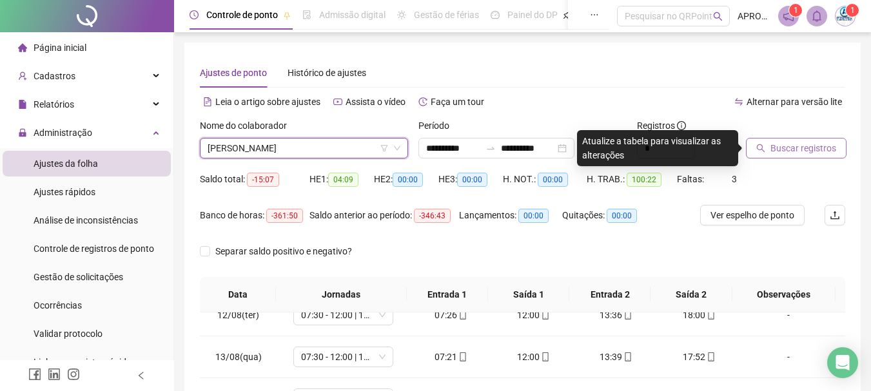
click at [783, 134] on div at bounding box center [779, 128] width 67 height 19
click at [783, 141] on button "Buscar registros" at bounding box center [796, 148] width 101 height 21
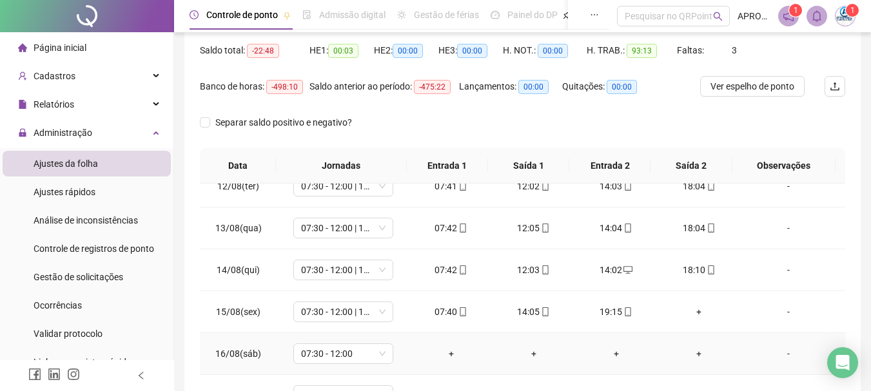
scroll to position [268, 0]
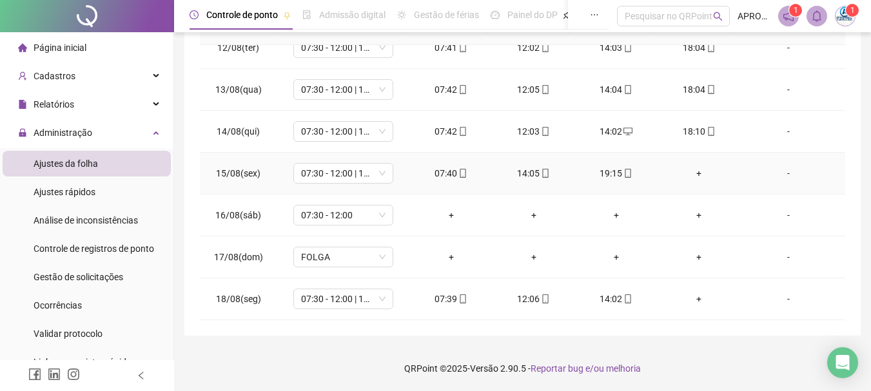
click at [691, 172] on div "+" at bounding box center [699, 173] width 62 height 14
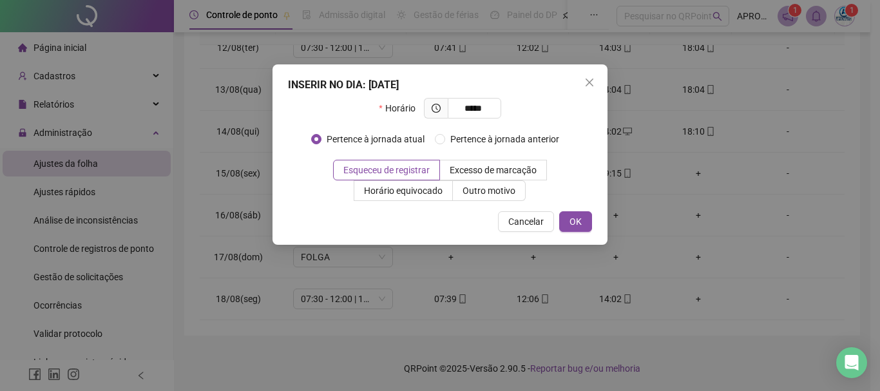
type input "*****"
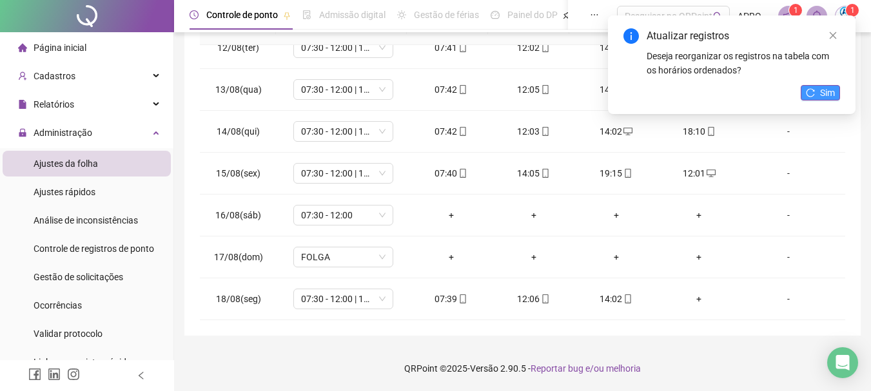
click at [819, 86] on button "Sim" at bounding box center [820, 92] width 39 height 15
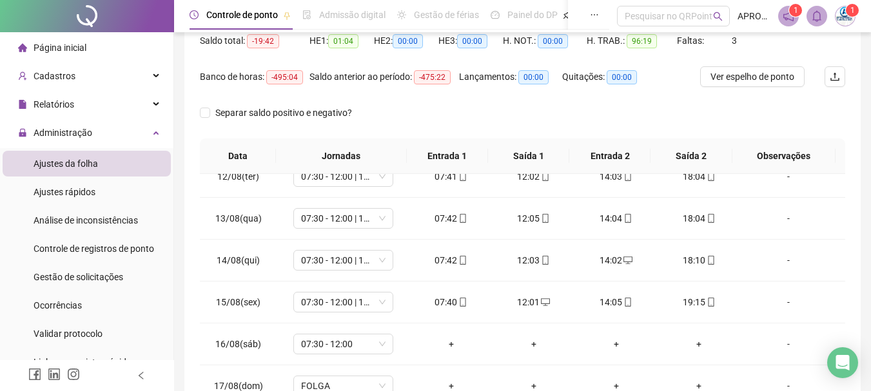
scroll to position [0, 0]
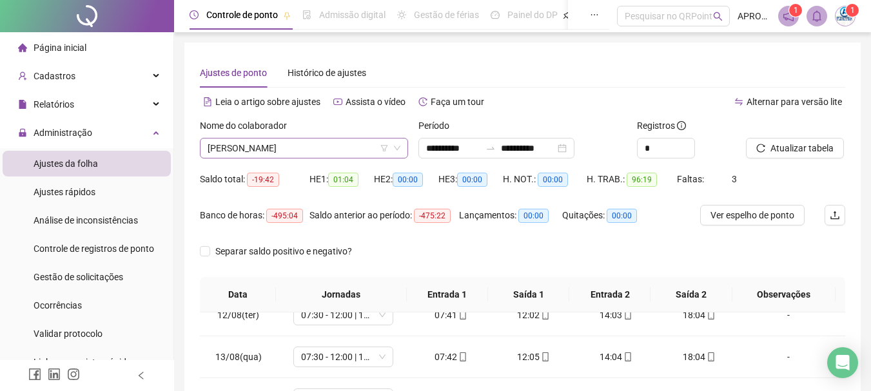
click at [320, 153] on span "[PERSON_NAME]" at bounding box center [304, 148] width 193 height 19
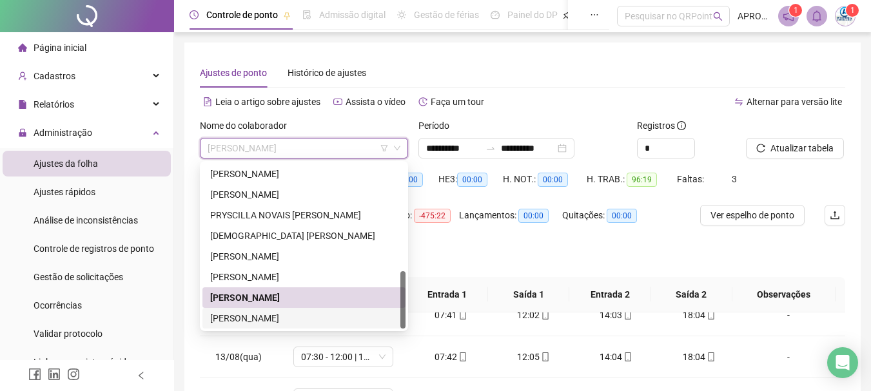
click at [307, 321] on div "[PERSON_NAME]" at bounding box center [304, 318] width 188 height 14
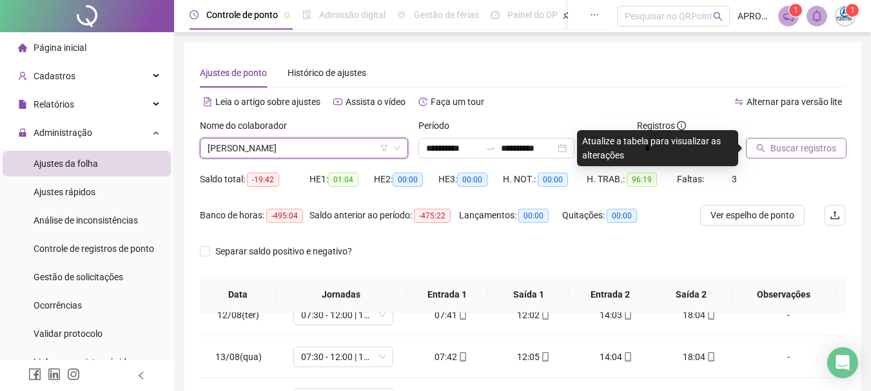
click at [777, 147] on span "Buscar registros" at bounding box center [803, 148] width 66 height 14
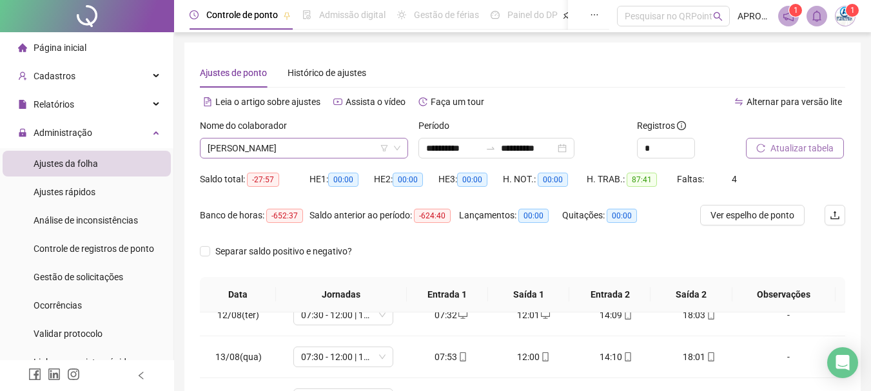
click at [318, 145] on span "[PERSON_NAME]" at bounding box center [304, 148] width 193 height 19
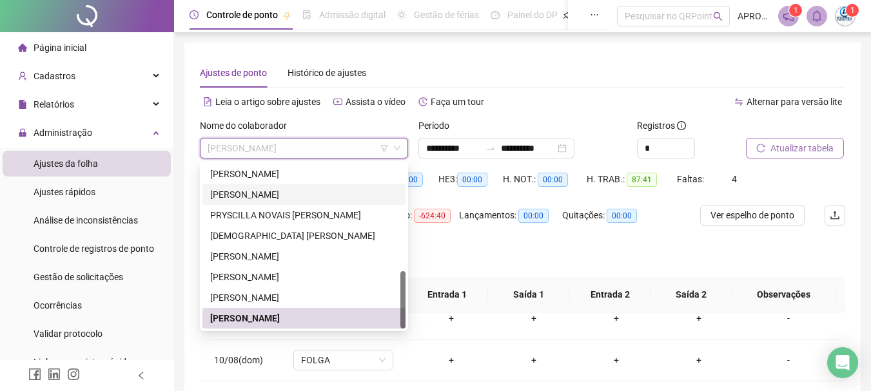
scroll to position [245, 0]
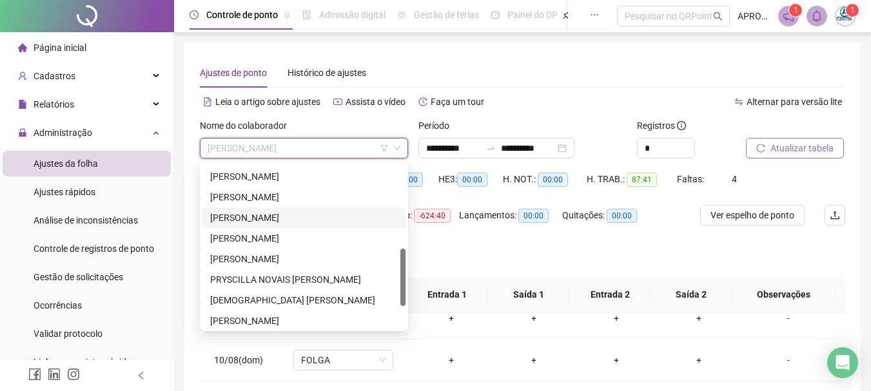
click at [244, 219] on div "[PERSON_NAME]" at bounding box center [304, 218] width 188 height 14
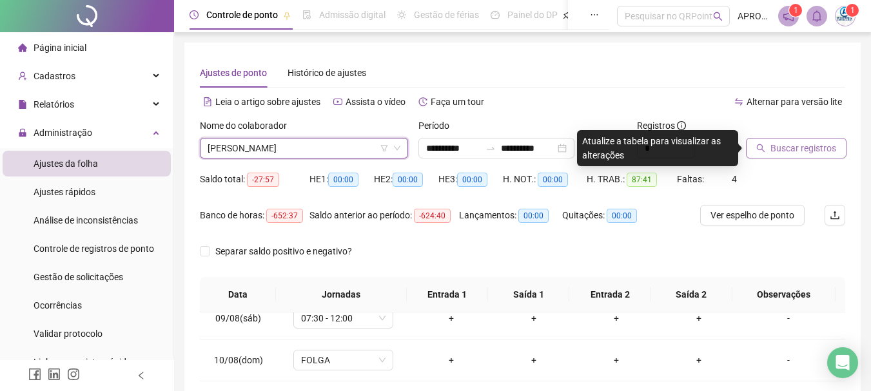
click at [792, 146] on span "Buscar registros" at bounding box center [803, 148] width 66 height 14
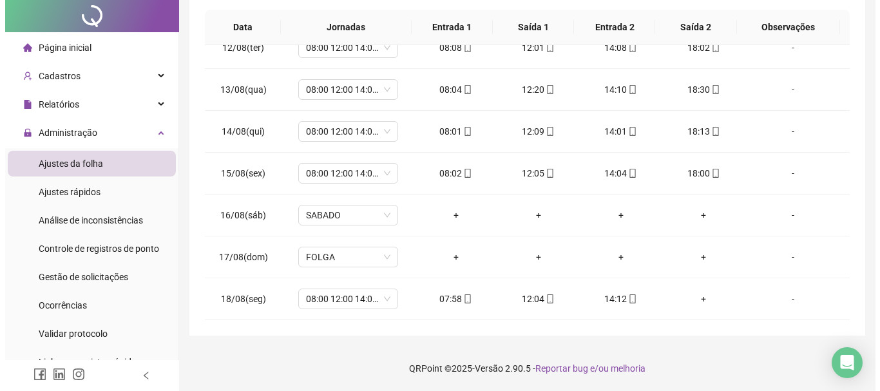
scroll to position [0, 0]
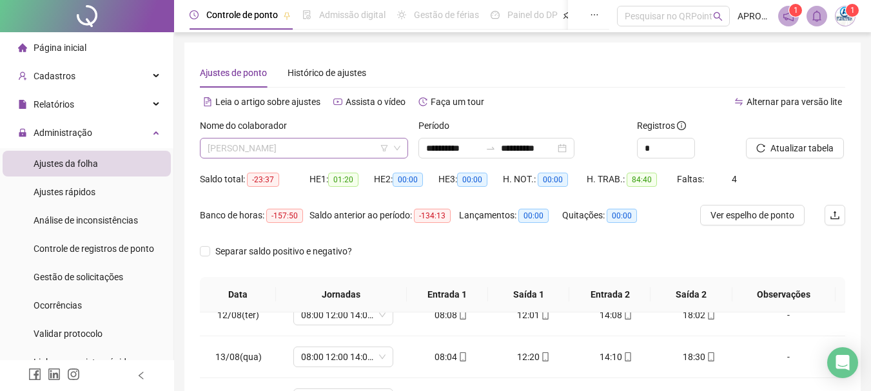
click at [289, 144] on span "[PERSON_NAME]" at bounding box center [304, 148] width 193 height 19
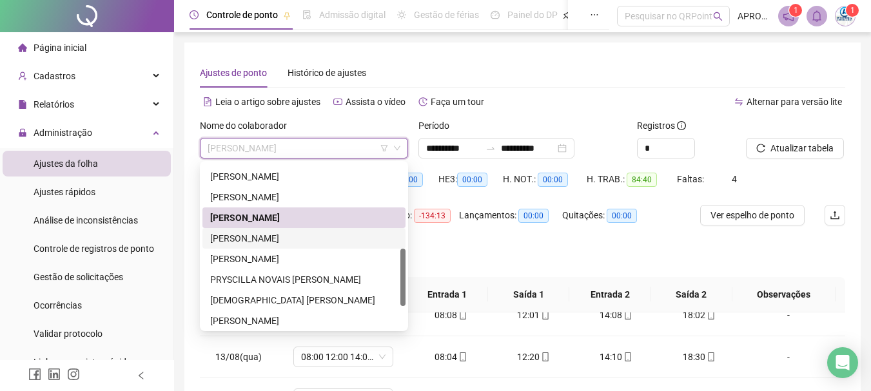
click at [300, 241] on div "[PERSON_NAME]" at bounding box center [304, 238] width 188 height 14
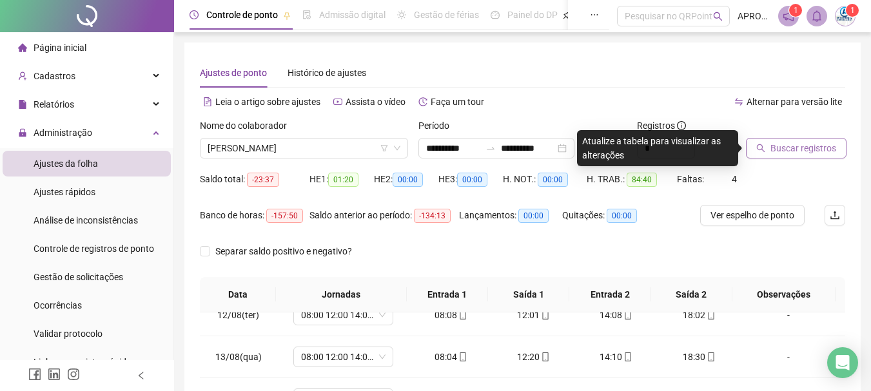
click at [764, 141] on button "Buscar registros" at bounding box center [796, 148] width 101 height 21
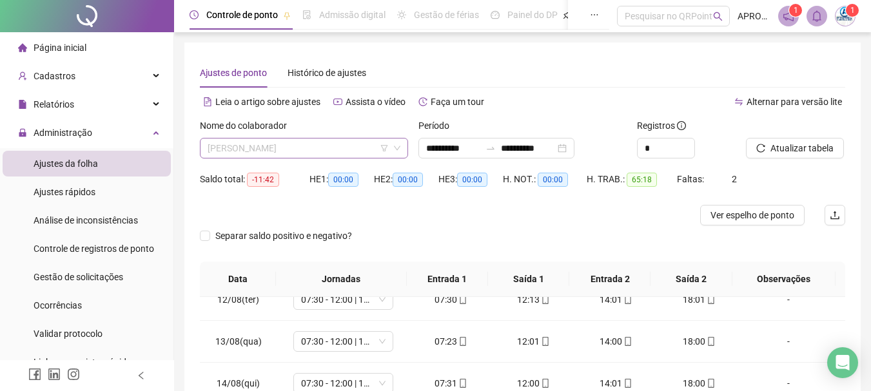
click at [244, 144] on span "[PERSON_NAME]" at bounding box center [304, 148] width 193 height 19
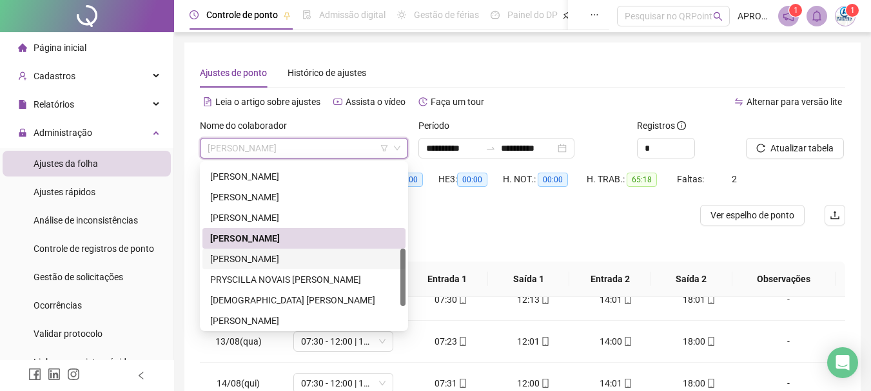
click at [329, 256] on div "[PERSON_NAME]" at bounding box center [304, 259] width 188 height 14
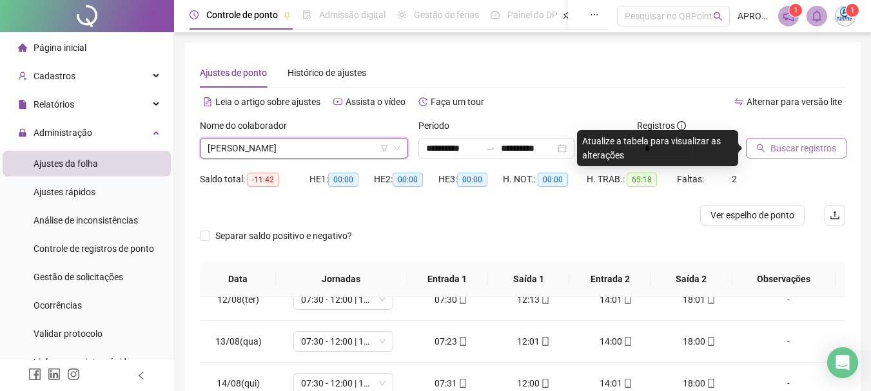
click at [750, 150] on button "Buscar registros" at bounding box center [796, 148] width 101 height 21
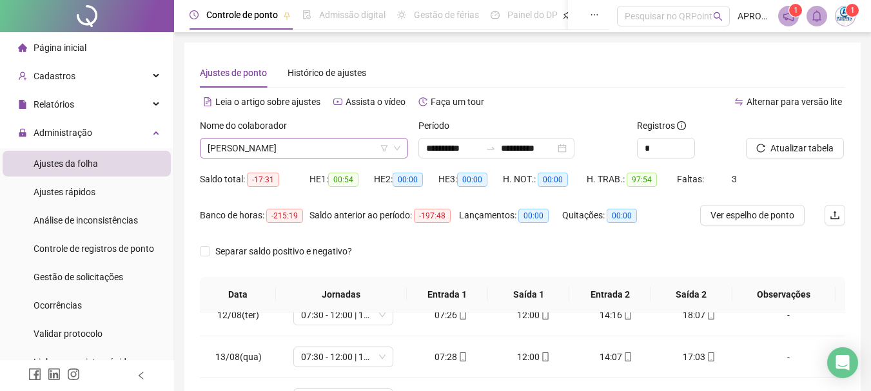
click at [268, 150] on span "[PERSON_NAME]" at bounding box center [304, 148] width 193 height 19
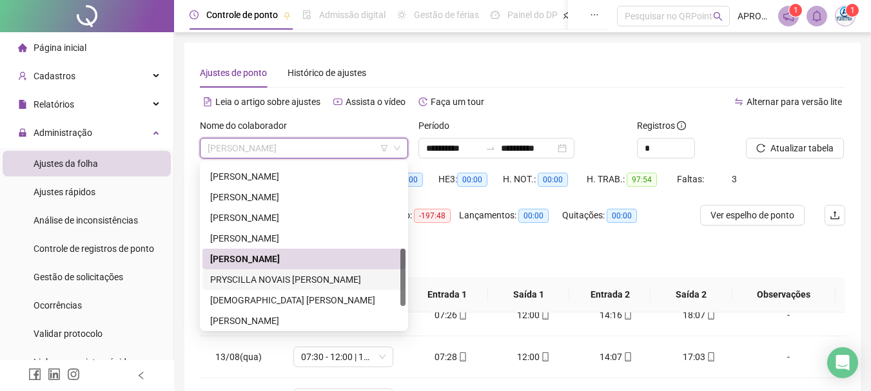
click at [314, 276] on div "PRYSCILLA NOVAIS [PERSON_NAME]" at bounding box center [304, 280] width 188 height 14
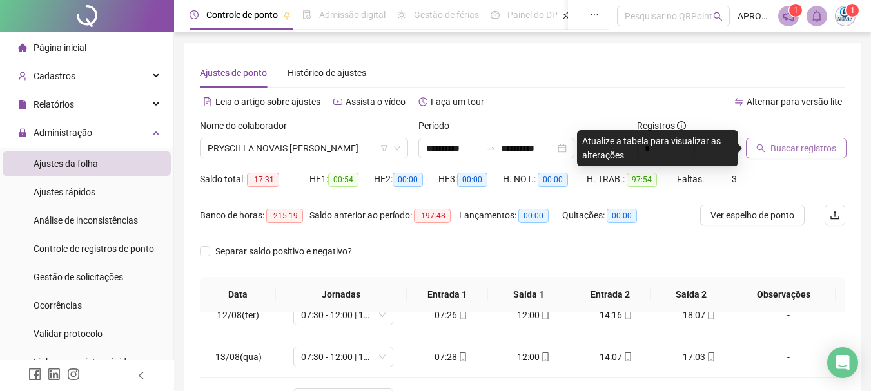
click at [780, 148] on span "Buscar registros" at bounding box center [803, 148] width 66 height 14
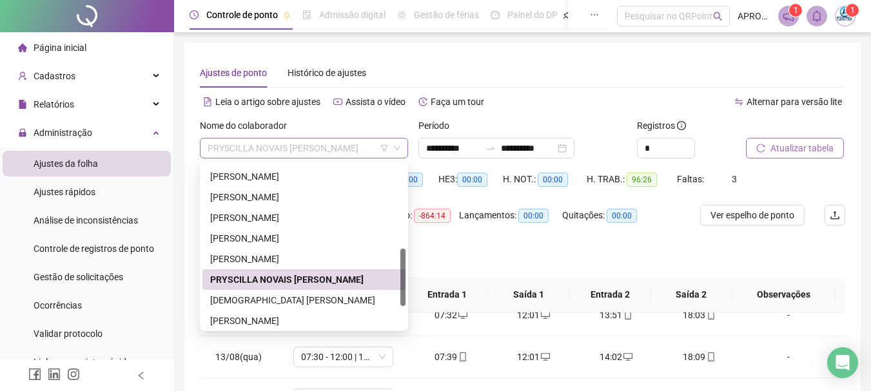
click at [277, 145] on span "PRYSCILLA NOVAIS [PERSON_NAME]" at bounding box center [304, 148] width 193 height 19
click at [375, 295] on div "[DEMOGRAPHIC_DATA] [PERSON_NAME]" at bounding box center [304, 300] width 188 height 14
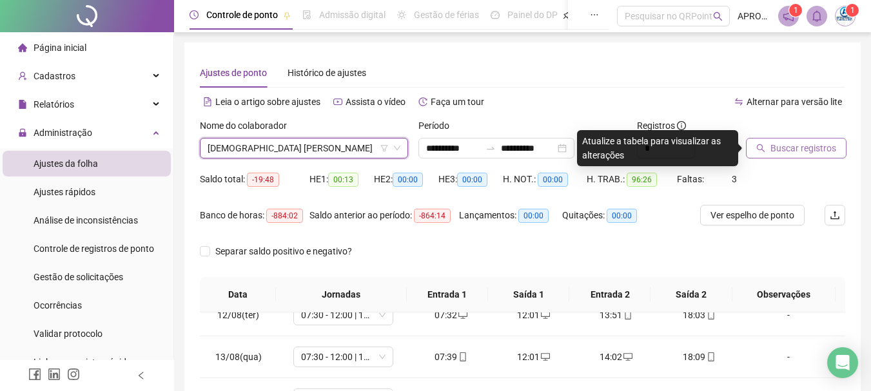
click at [785, 145] on span "Buscar registros" at bounding box center [803, 148] width 66 height 14
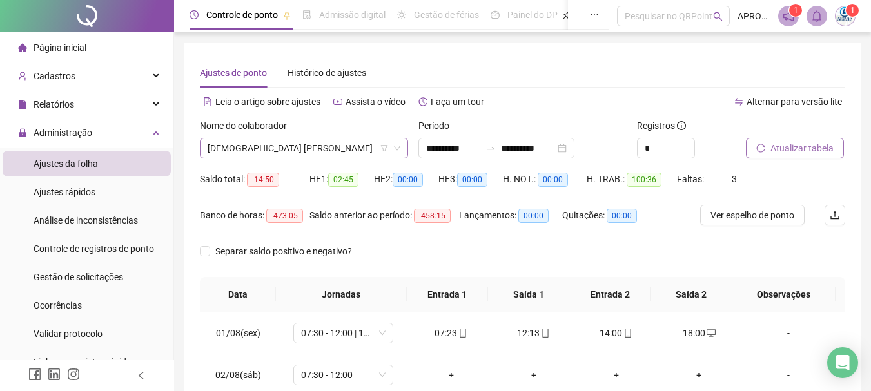
click at [361, 146] on span "[DEMOGRAPHIC_DATA] [PERSON_NAME]" at bounding box center [304, 148] width 193 height 19
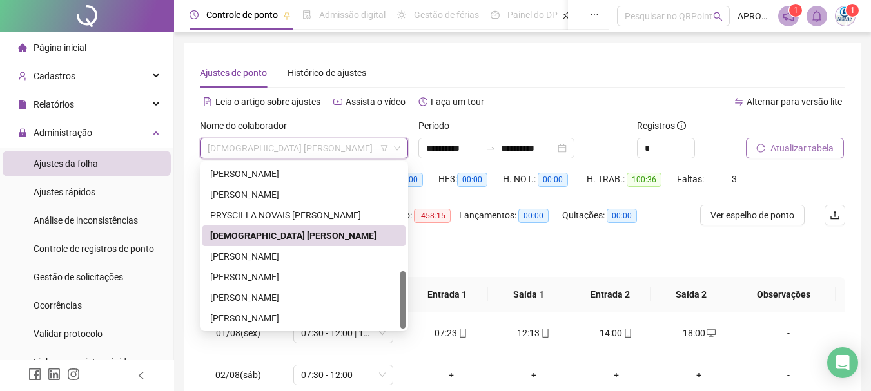
scroll to position [64, 0]
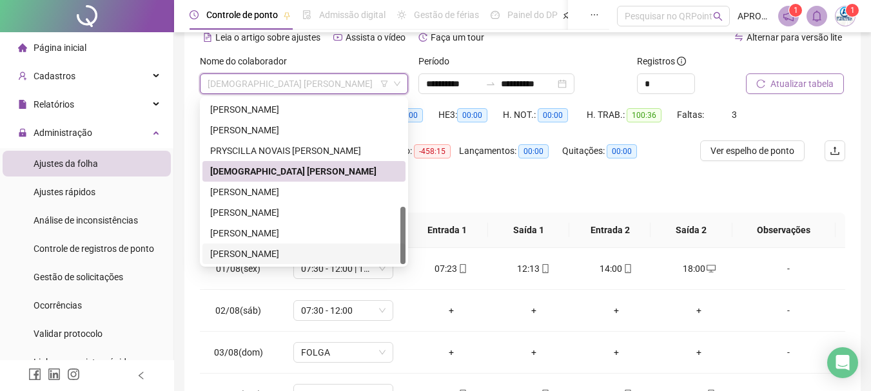
click at [272, 250] on div "[PERSON_NAME]" at bounding box center [304, 254] width 188 height 14
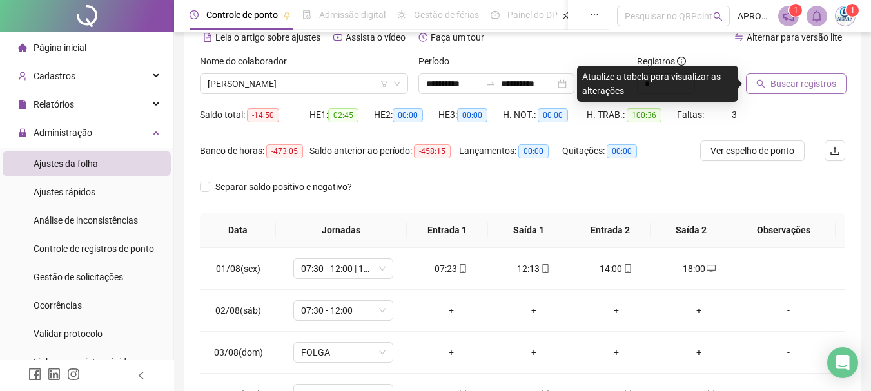
click at [777, 86] on span "Buscar registros" at bounding box center [803, 84] width 66 height 14
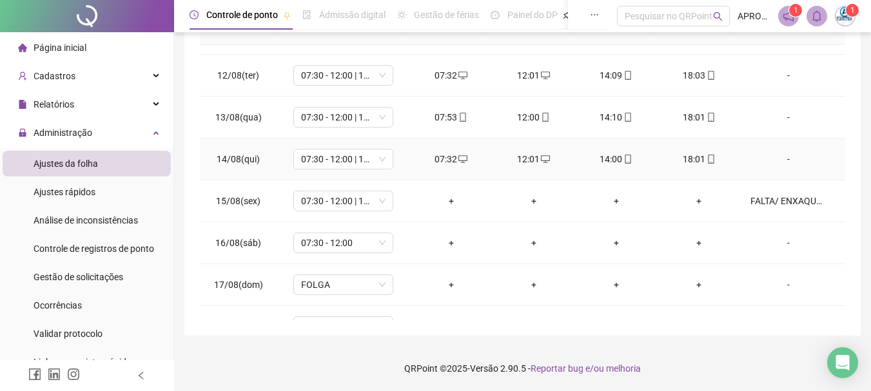
scroll to position [479, 0]
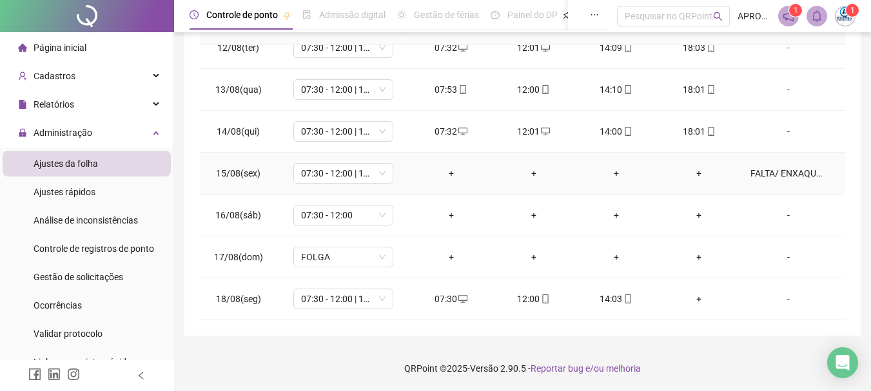
click at [785, 178] on div "FALTA/ ENXAQUECA" at bounding box center [788, 173] width 76 height 14
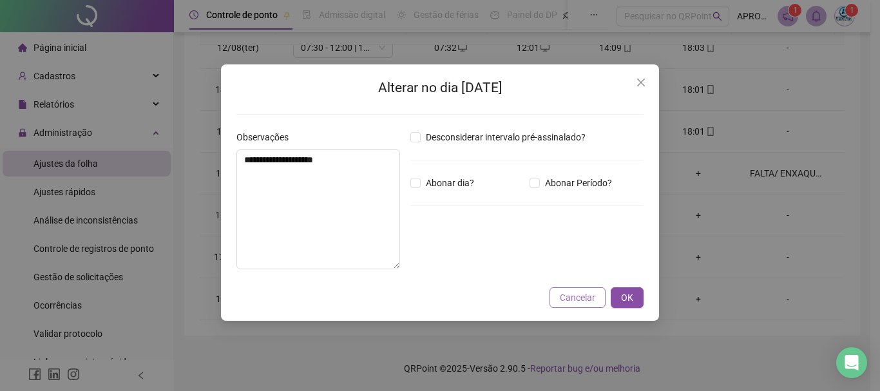
click at [579, 296] on span "Cancelar" at bounding box center [577, 298] width 35 height 14
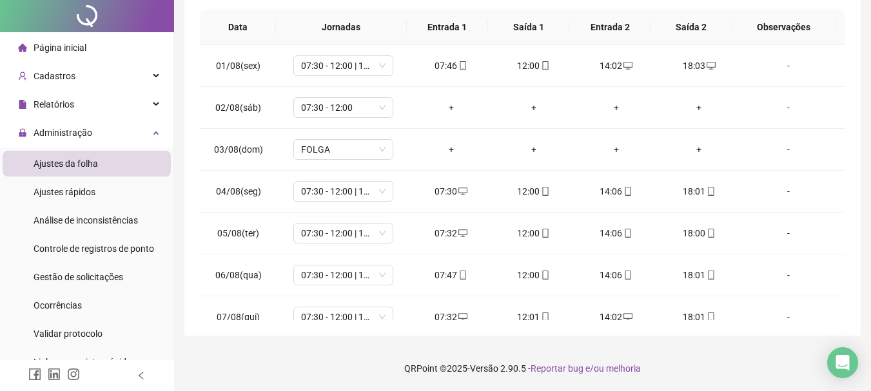
scroll to position [0, 0]
